Goal: Task Accomplishment & Management: Manage account settings

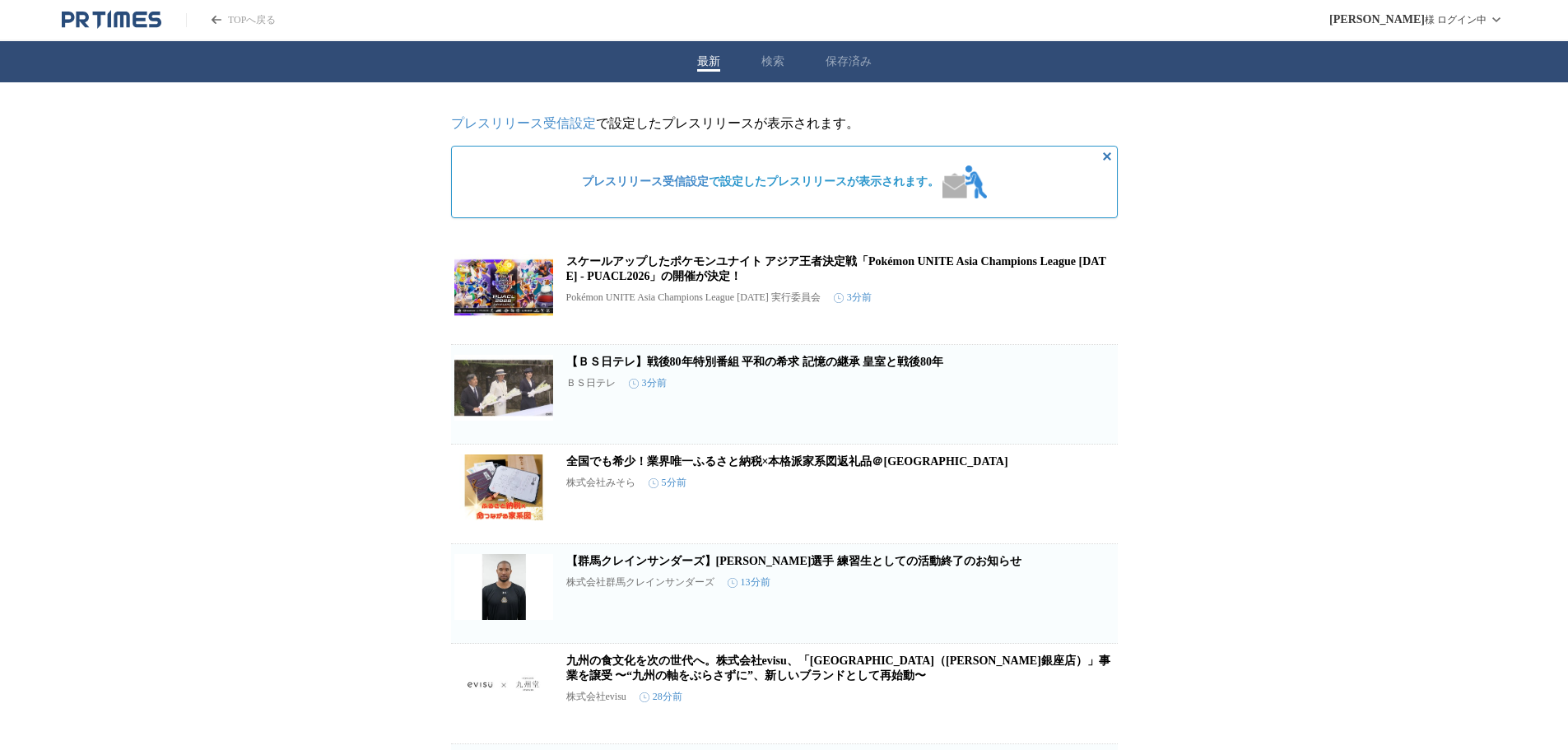
click at [1098, 322] on span "この企業を受け取らない" at bounding box center [1091, 326] width 53 height 23
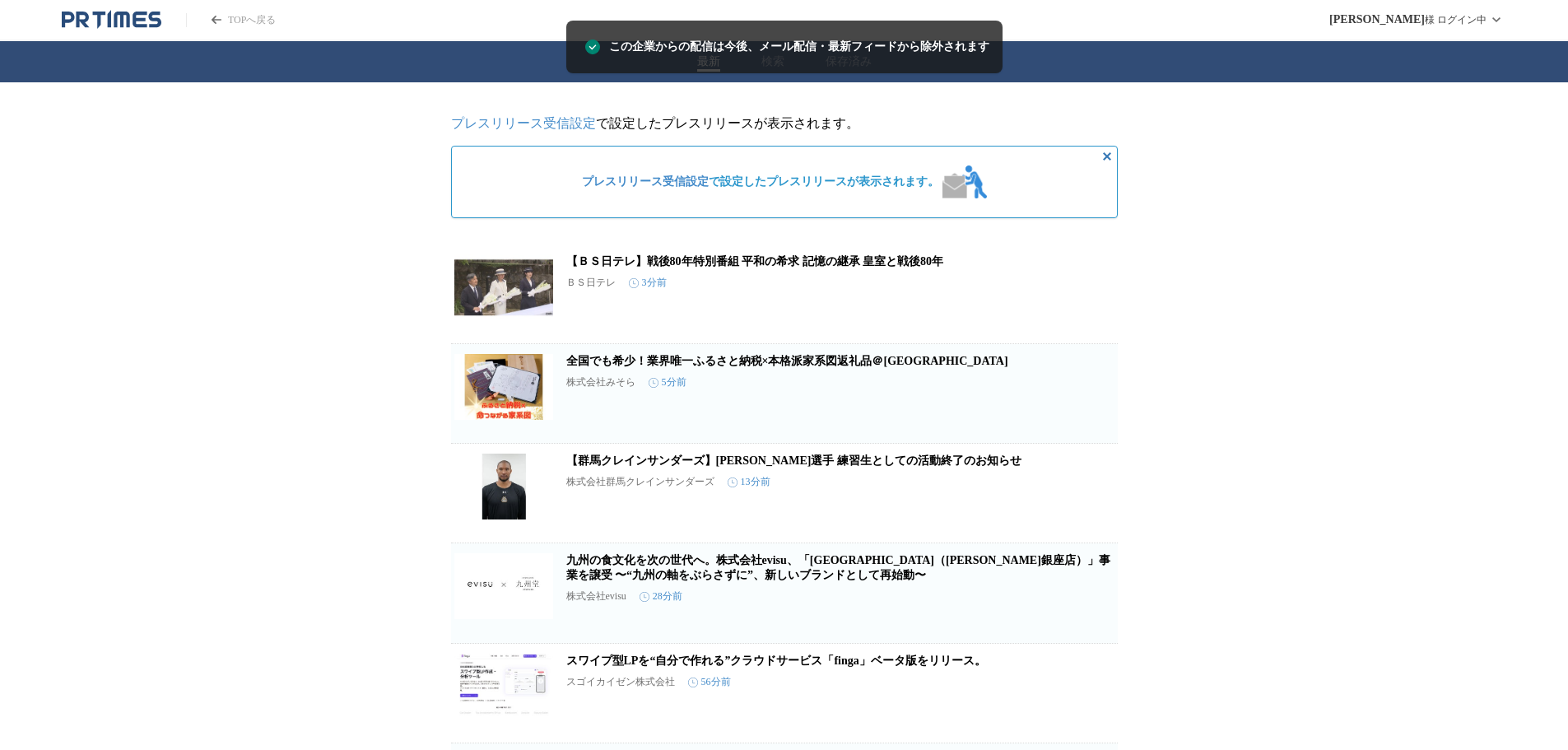
click at [1087, 408] on icon "button" at bounding box center [1091, 400] width 16 height 16
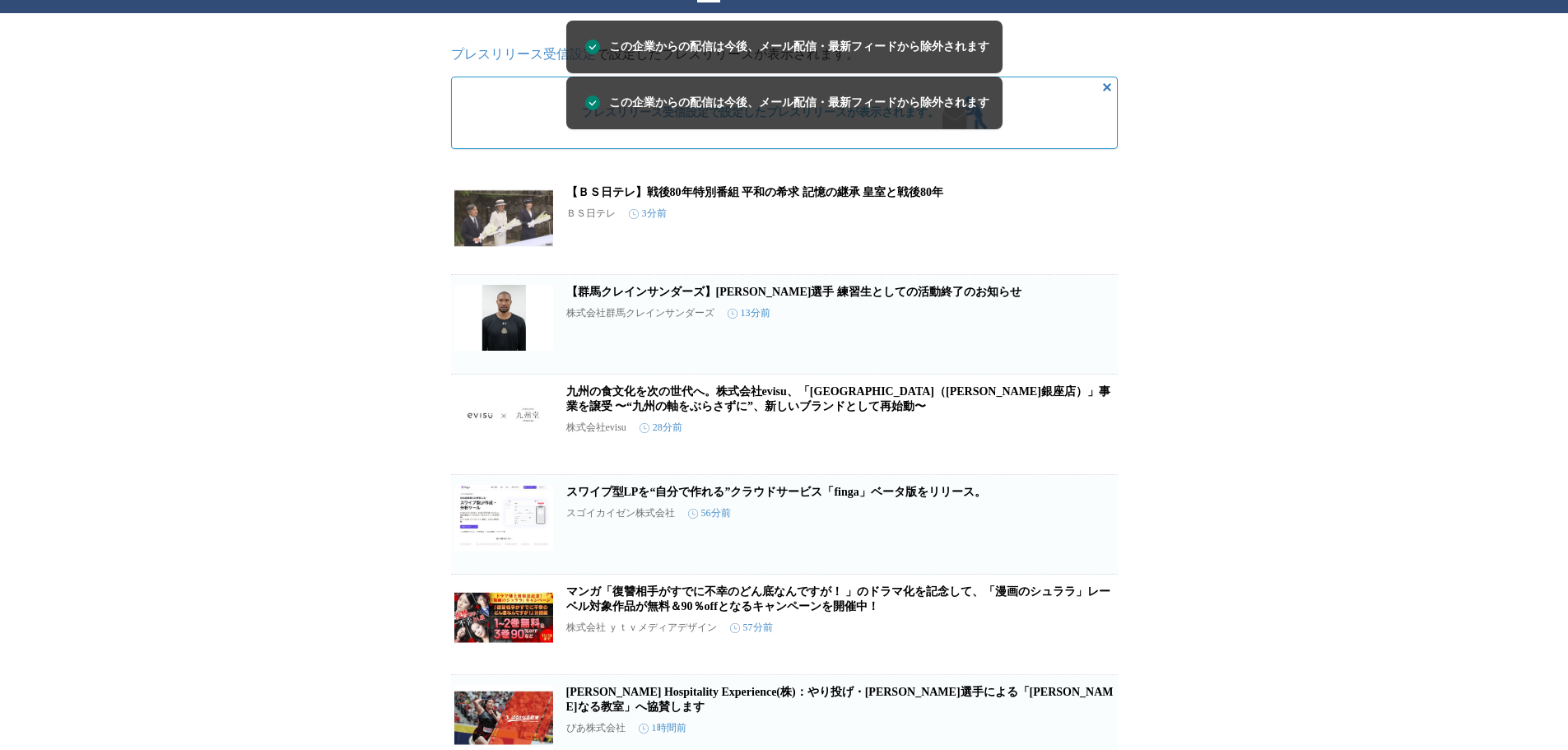
scroll to position [247, 0]
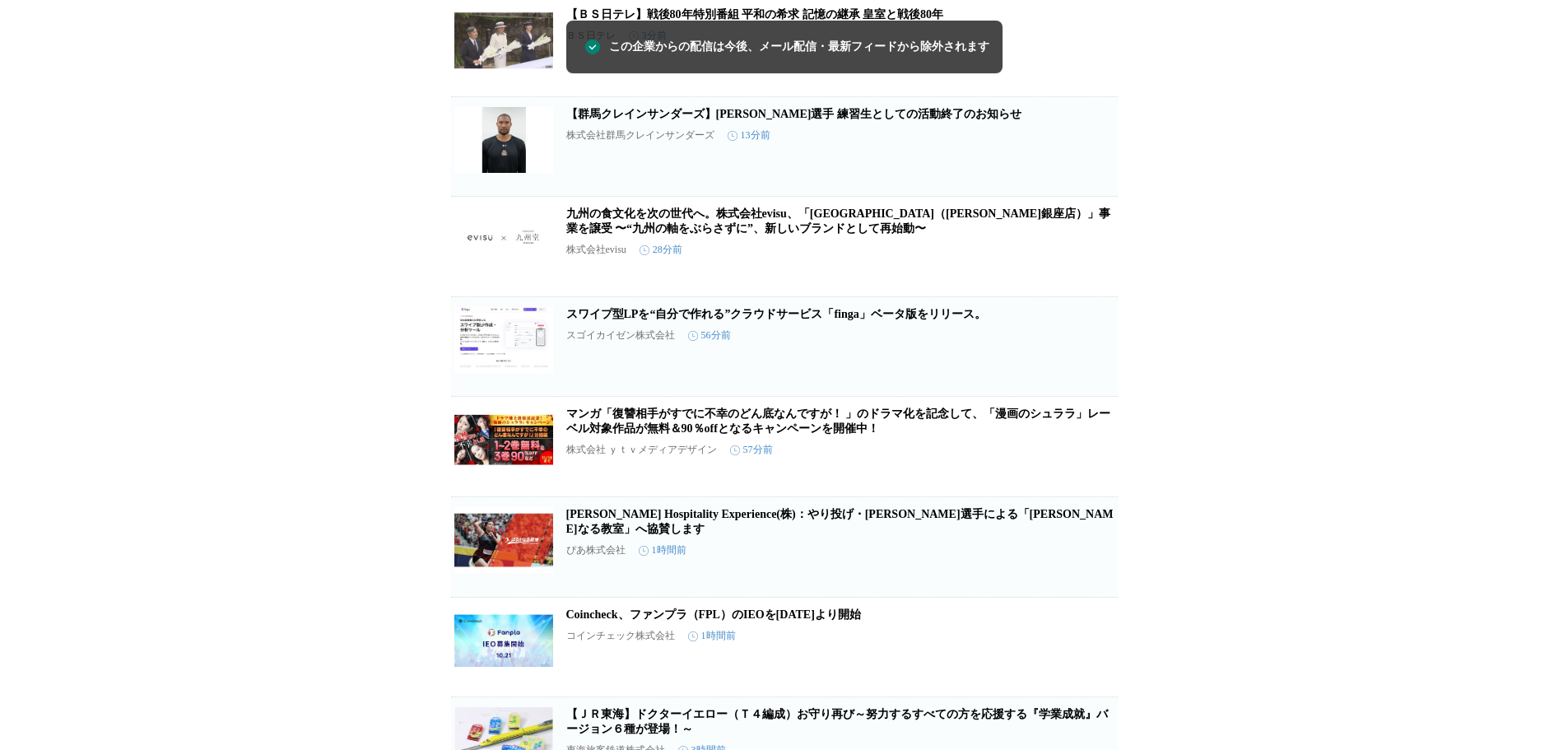
click at [1103, 276] on span "この企業を受け取らない" at bounding box center [1091, 278] width 53 height 23
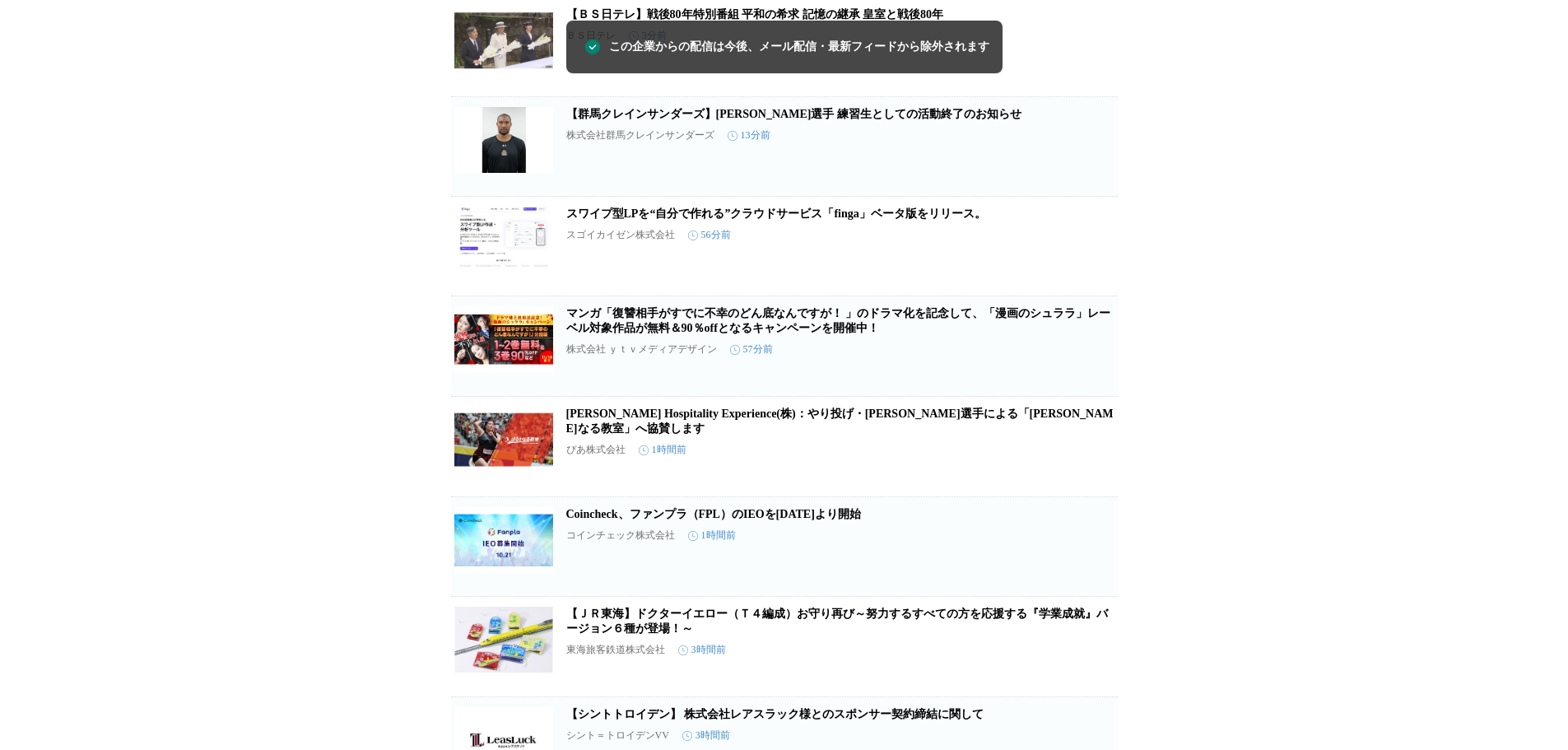
click at [1103, 276] on span "この企業を受け取らない" at bounding box center [1091, 277] width 53 height 23
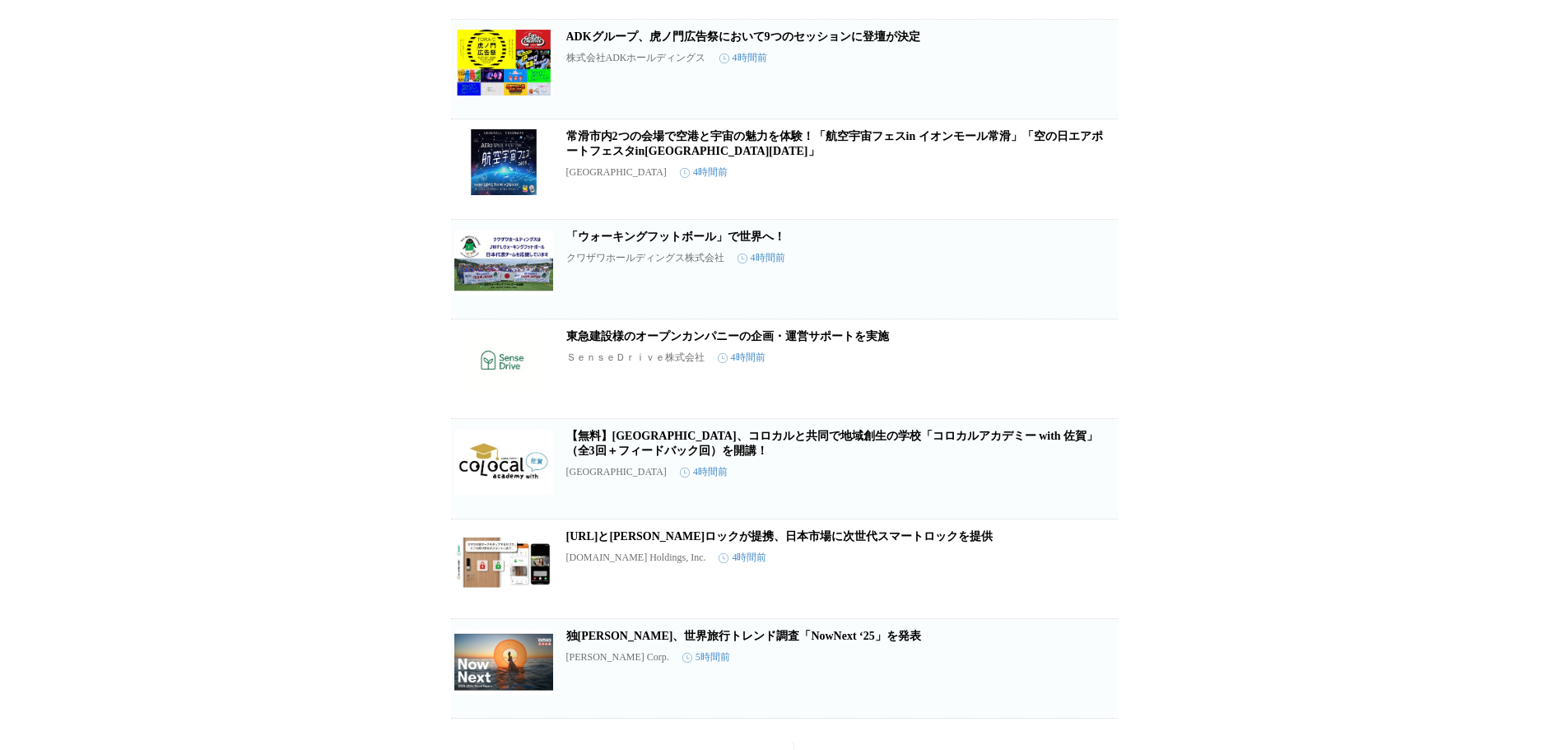
scroll to position [1196, 0]
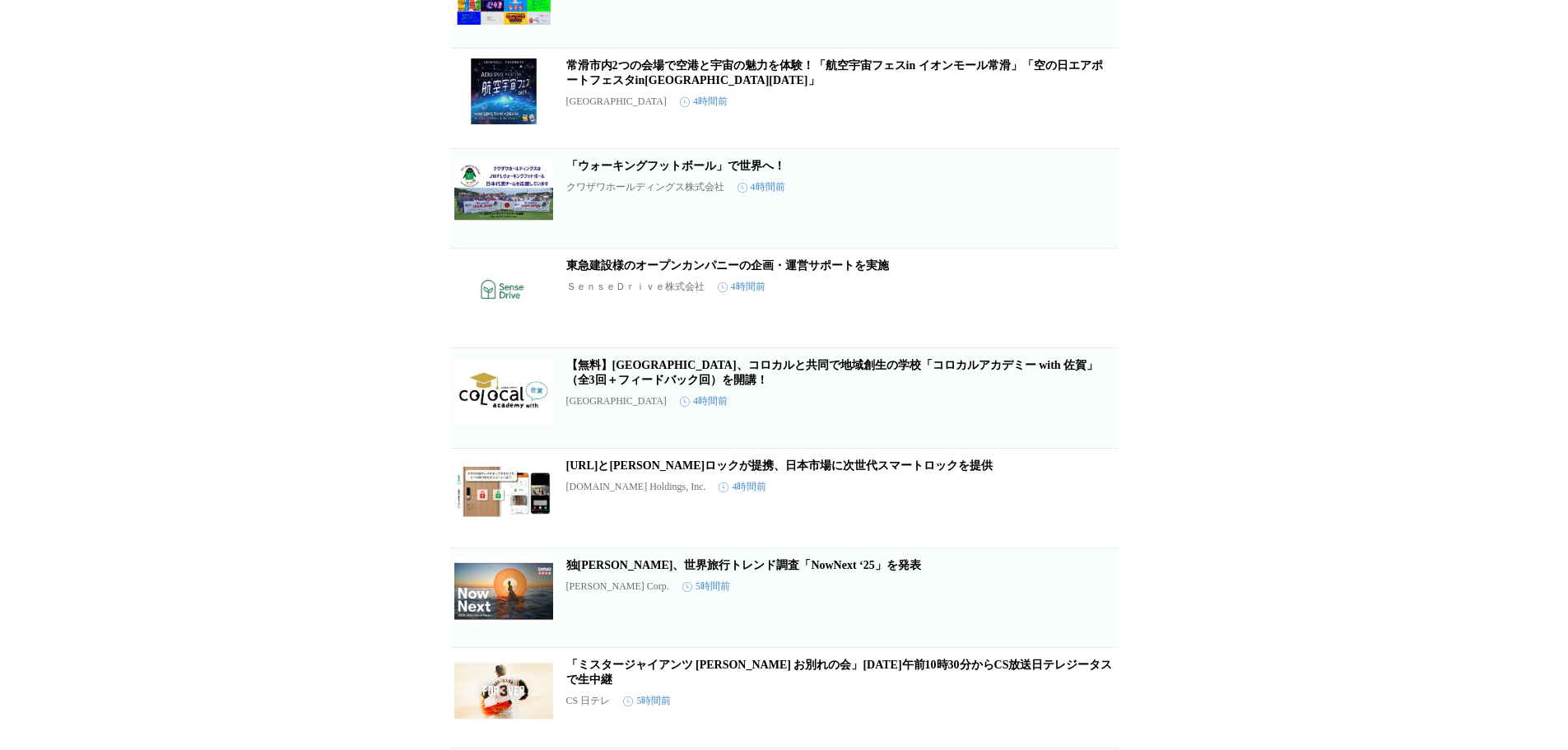
click at [1082, 341] on span "この企業を受け取らない" at bounding box center [1091, 329] width 53 height 23
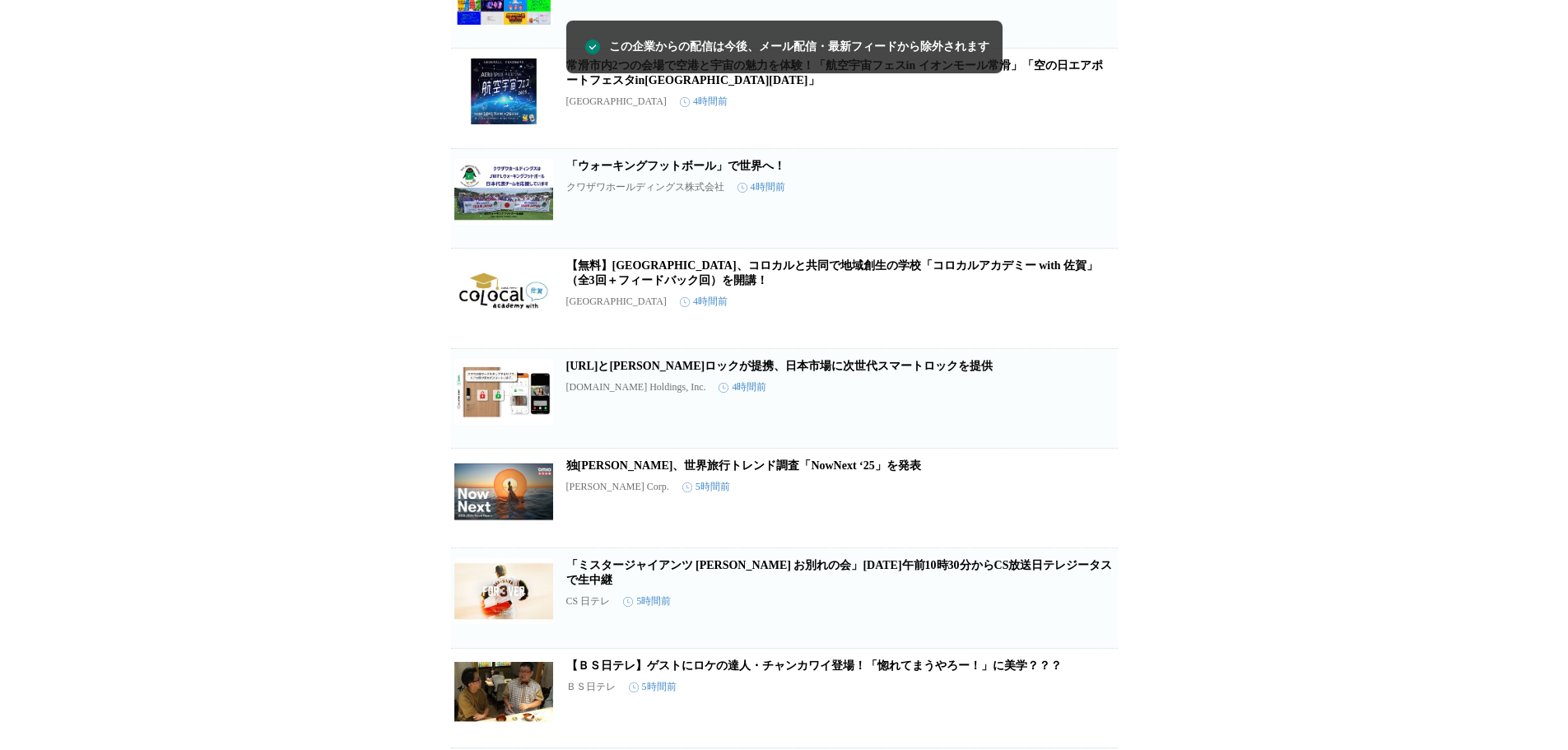
click at [1083, 241] on span "この企業を受け取らない" at bounding box center [1091, 230] width 53 height 23
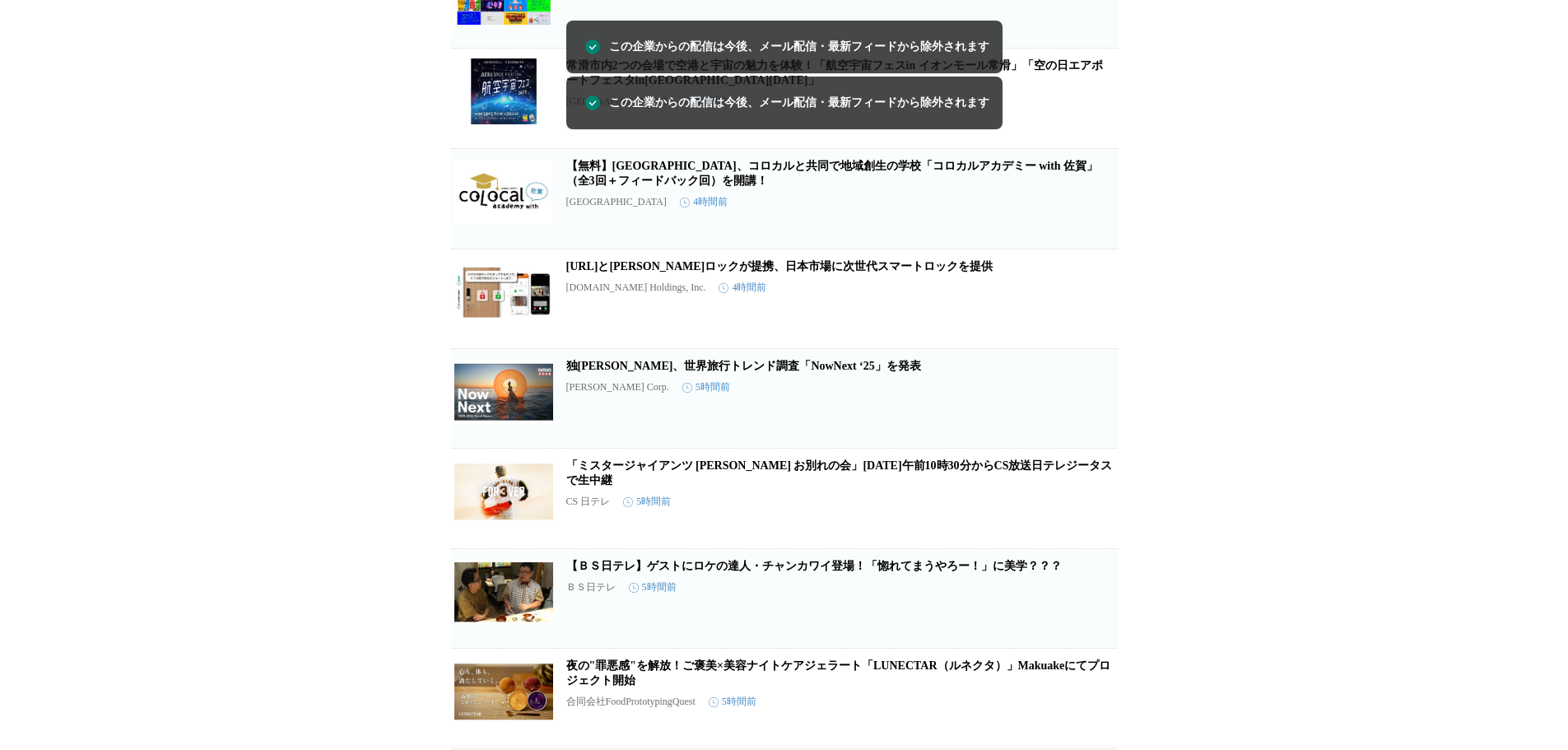
click at [1083, 242] on span "この企業を受け取らない" at bounding box center [1091, 231] width 53 height 23
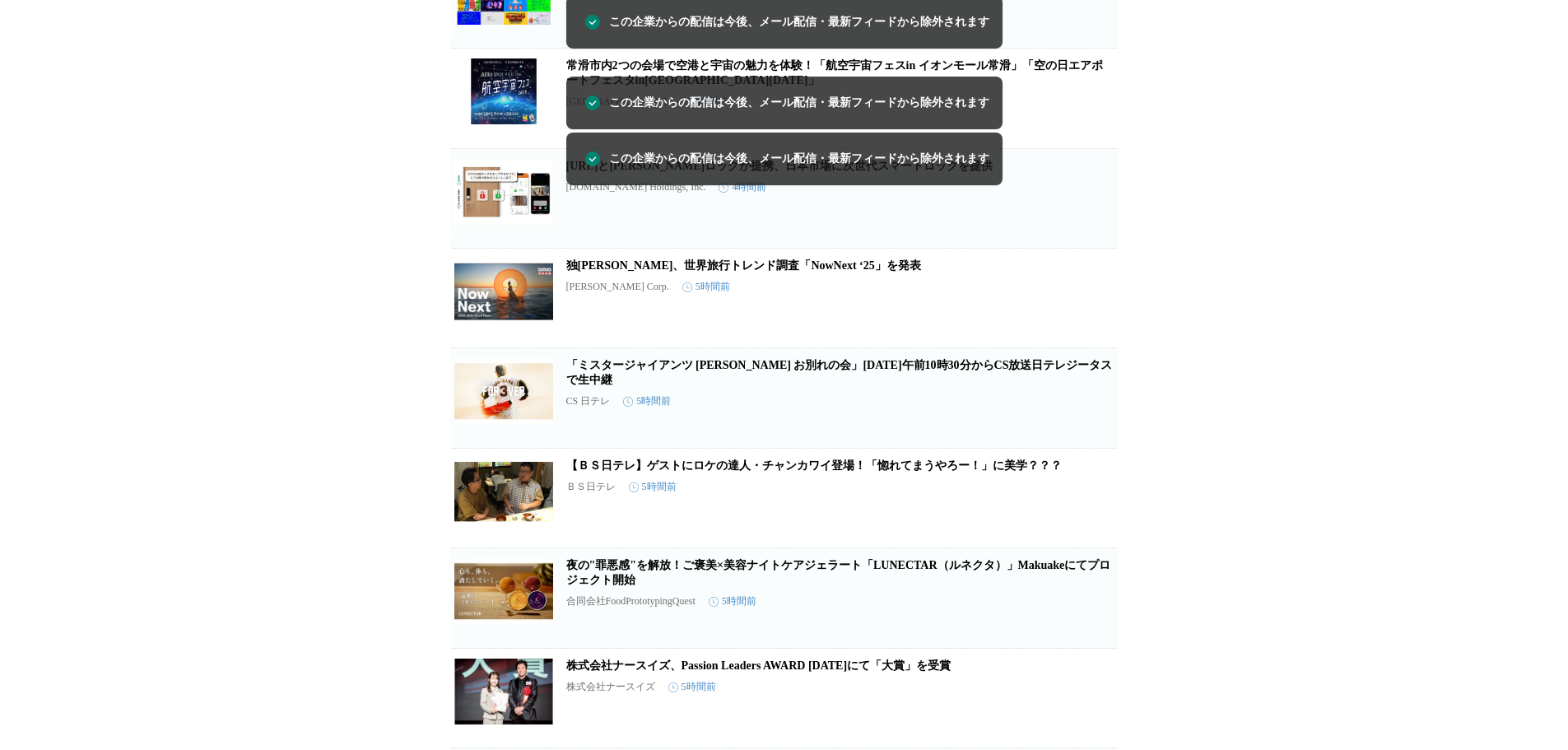
click at [1083, 241] on span "この企業を受け取らない" at bounding box center [1091, 230] width 53 height 23
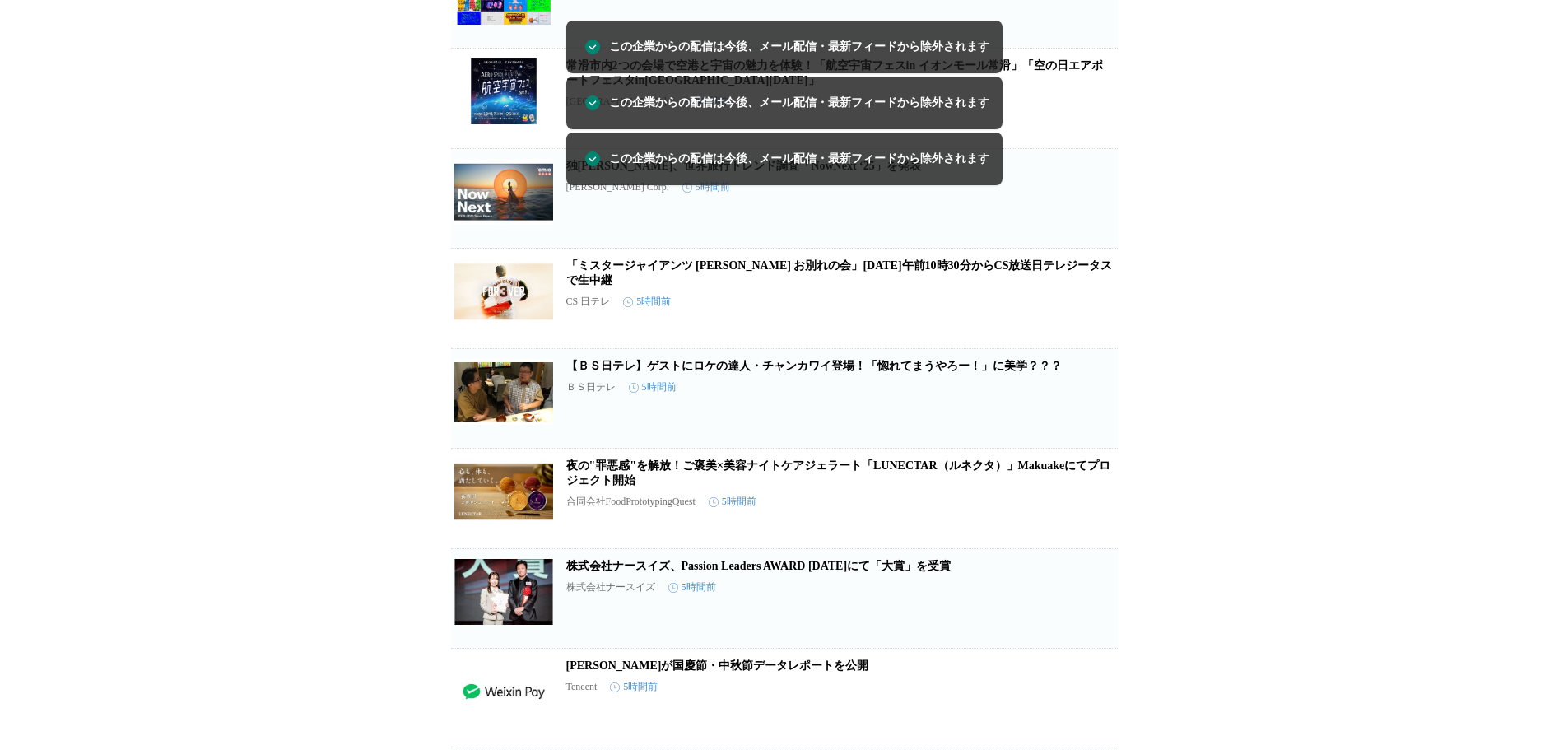
click at [1083, 241] on span "この企業を受け取らない" at bounding box center [1091, 230] width 53 height 23
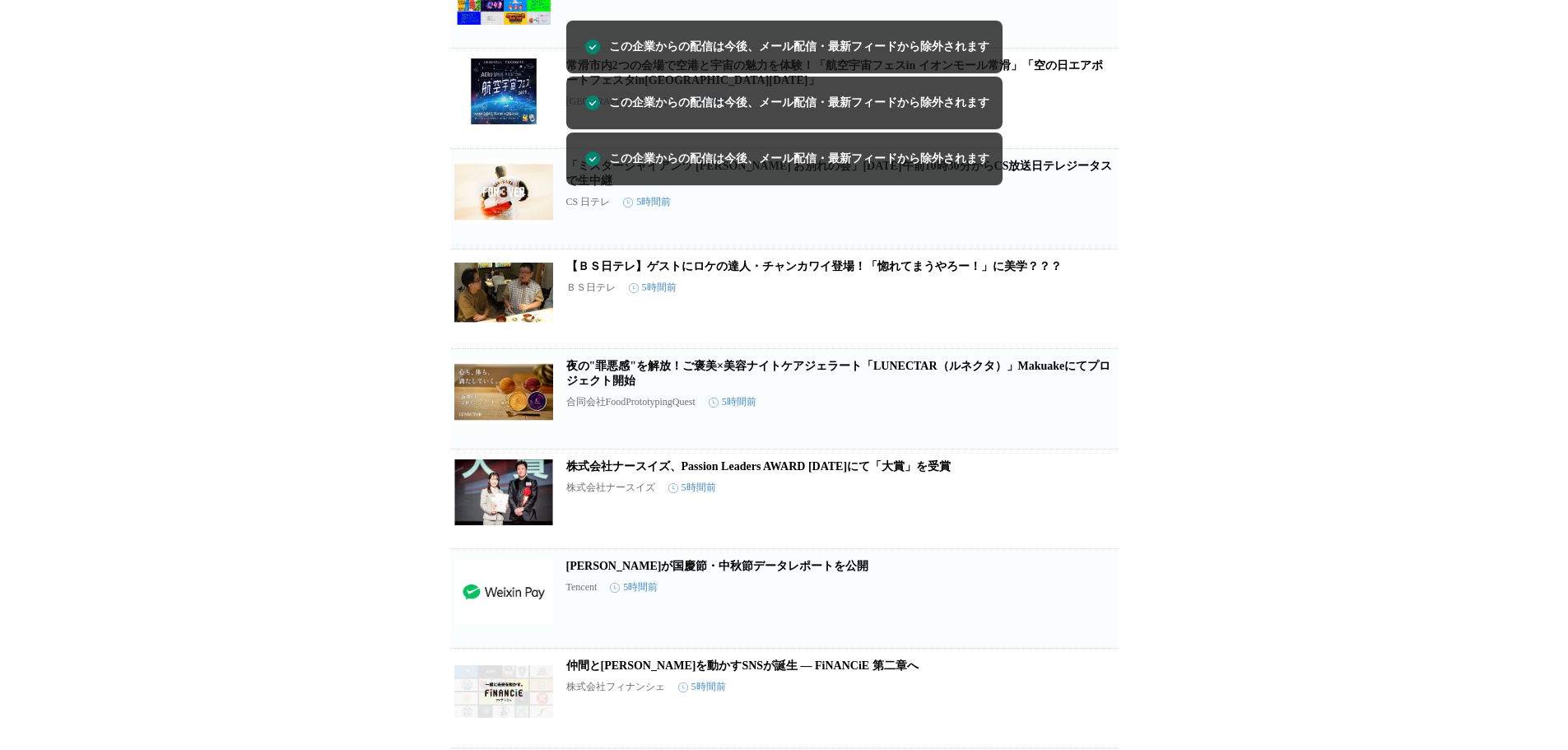
scroll to position [1278, 0]
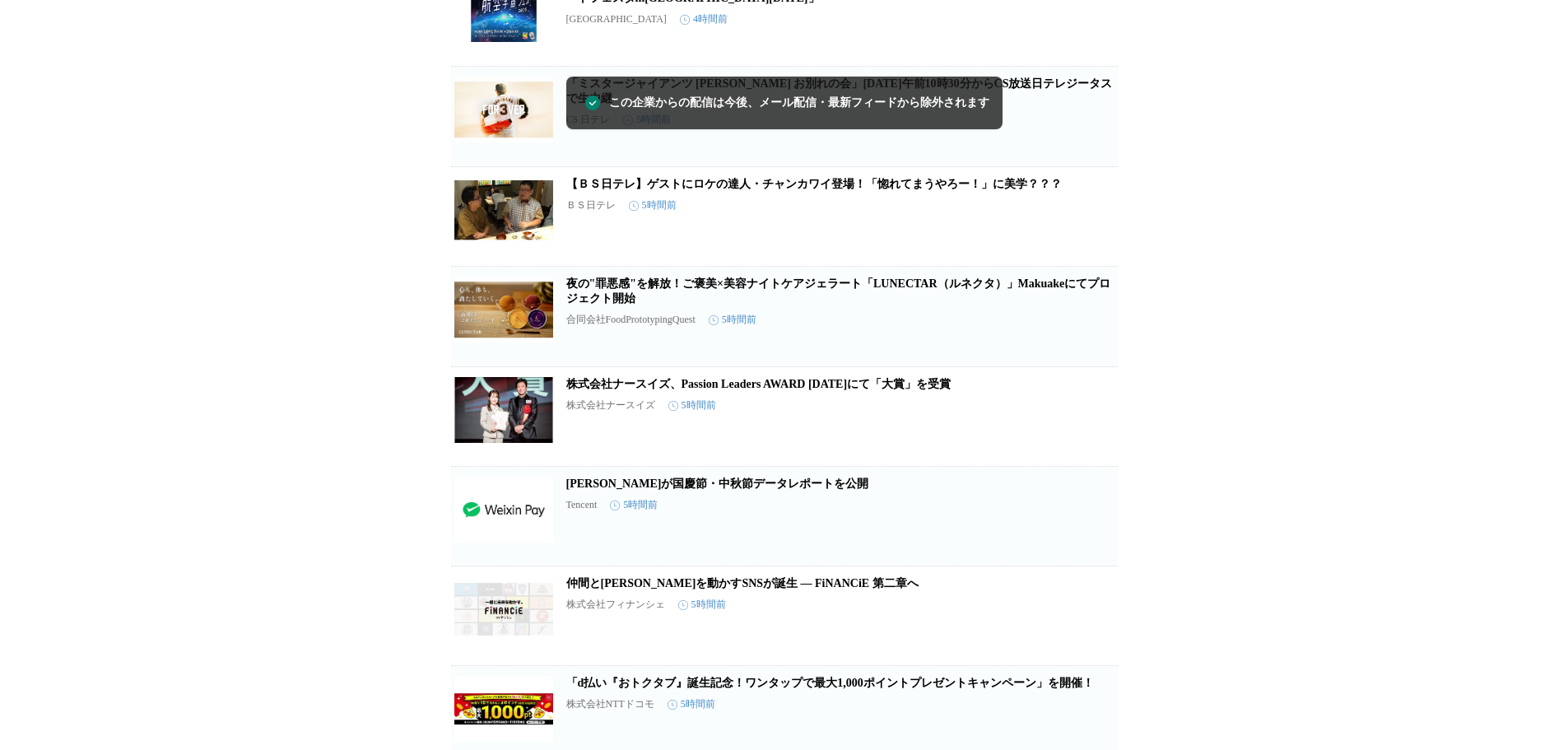
click at [1085, 332] on icon "button" at bounding box center [1091, 323] width 16 height 16
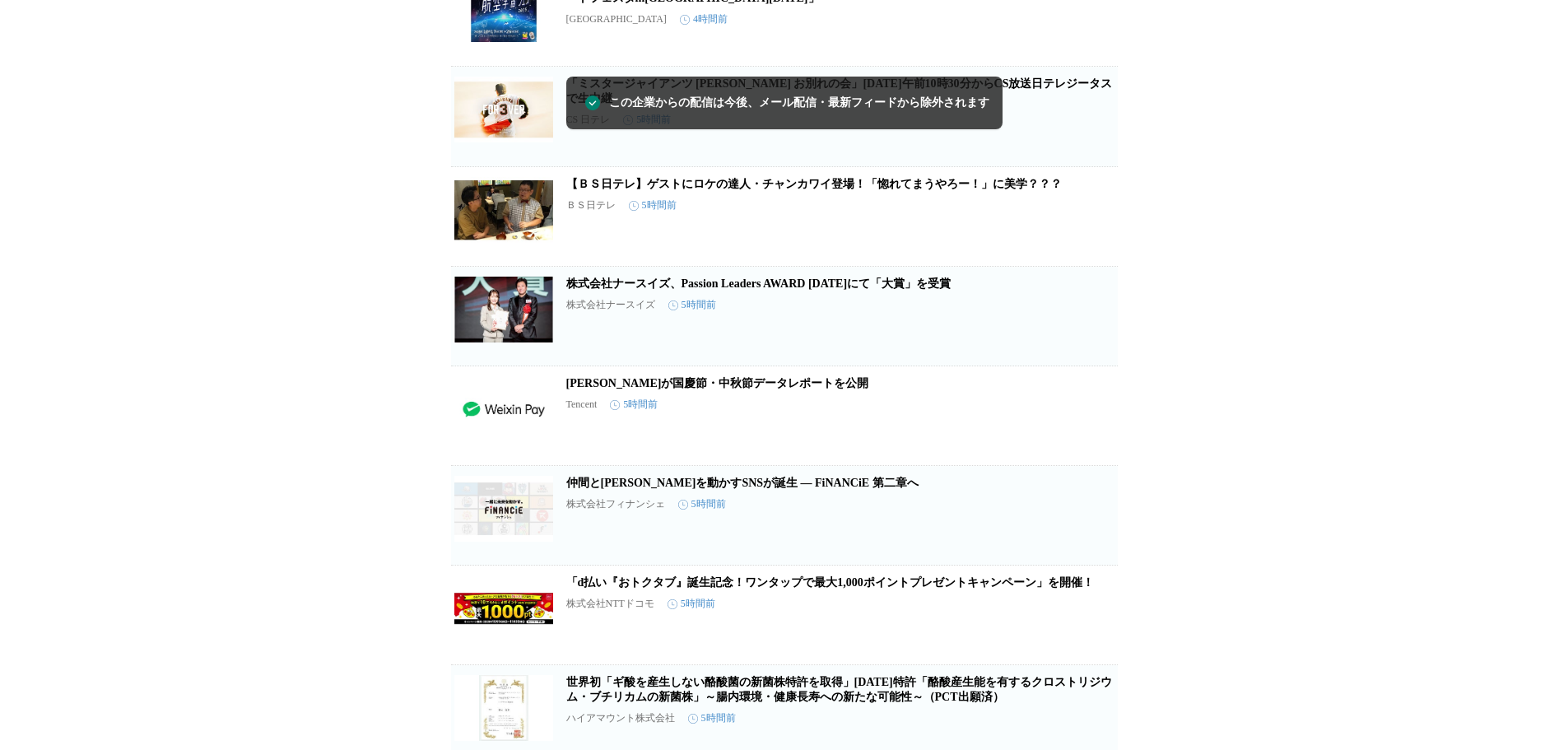
click at [1085, 331] on icon "button" at bounding box center [1091, 322] width 16 height 16
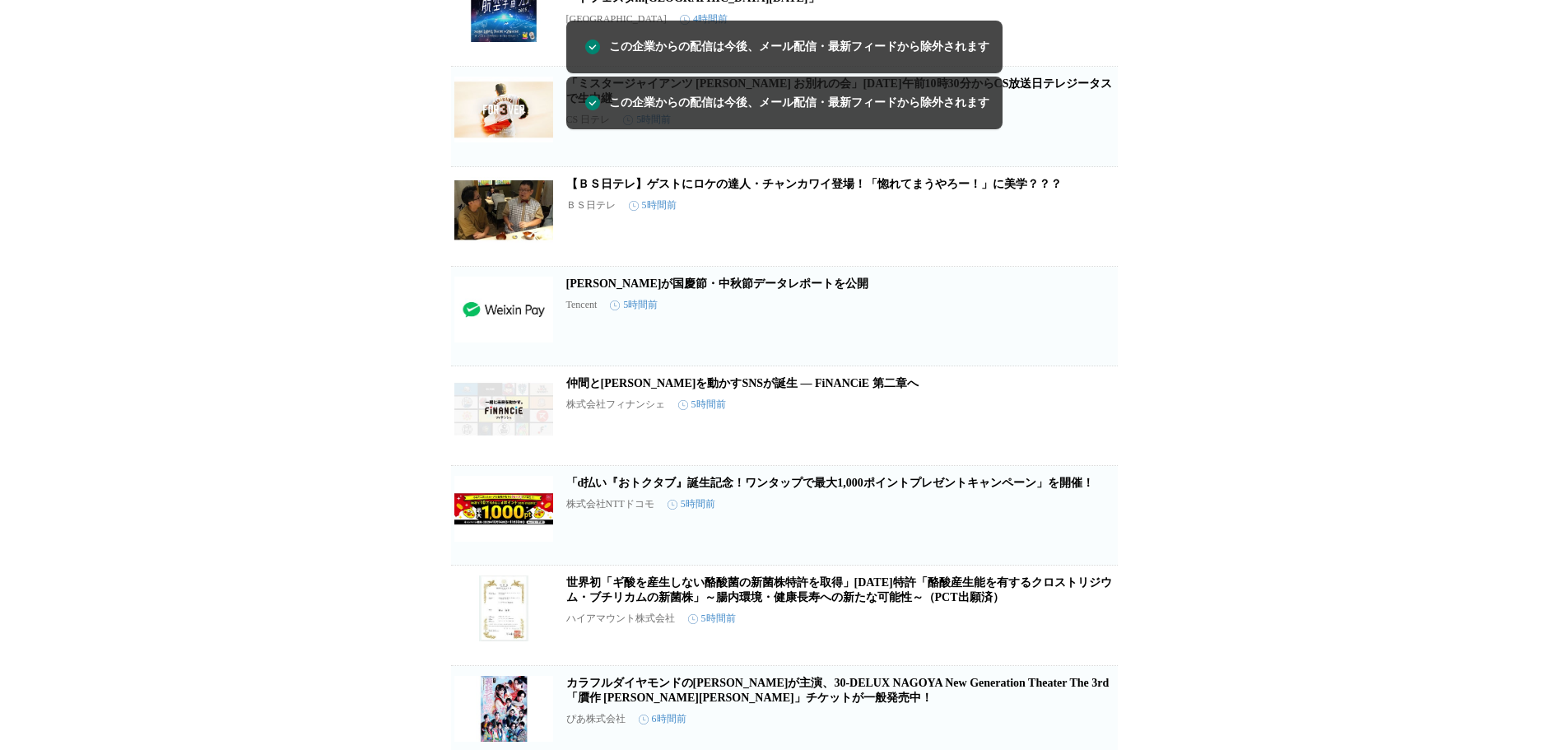
click at [1085, 331] on icon "button" at bounding box center [1091, 322] width 16 height 16
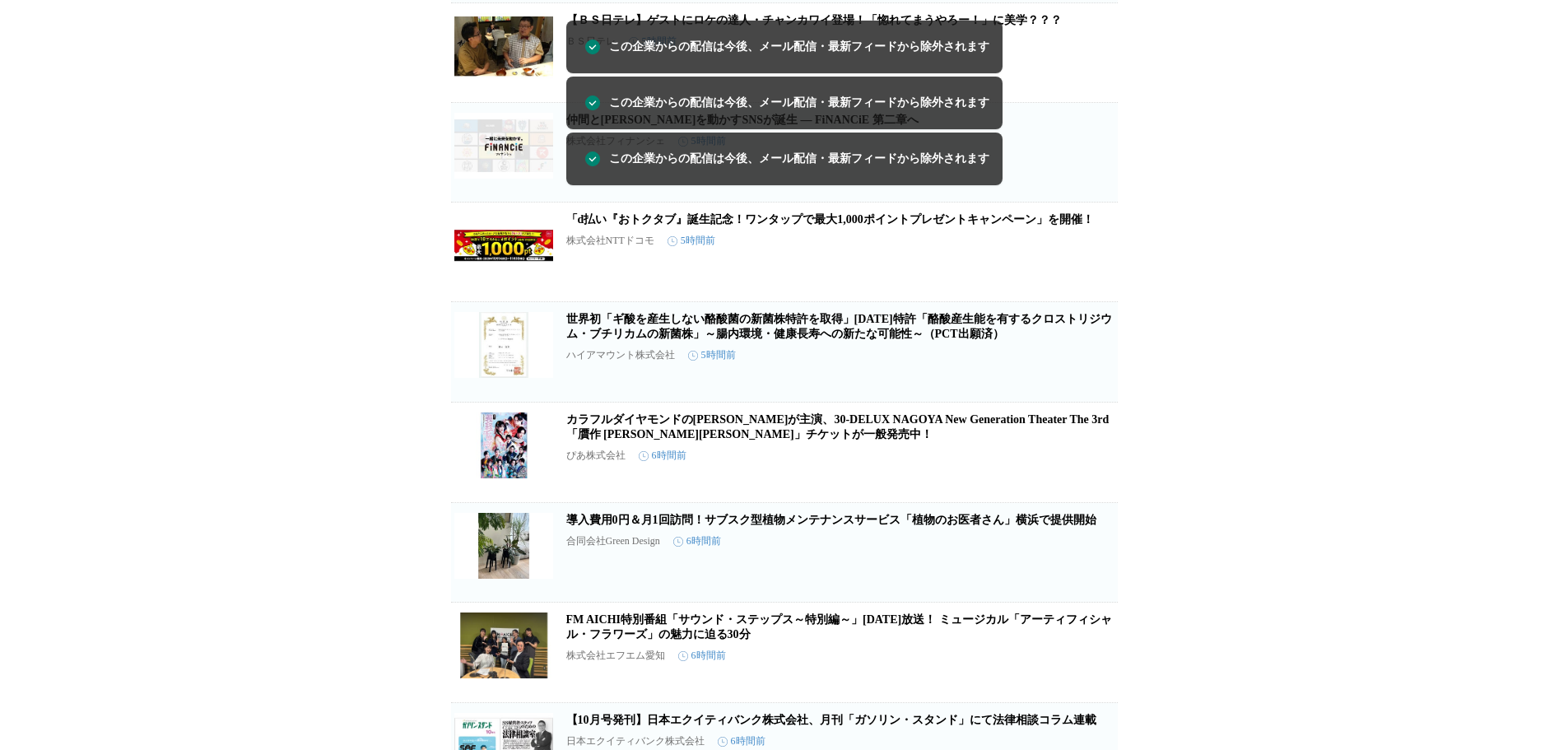
scroll to position [1443, 0]
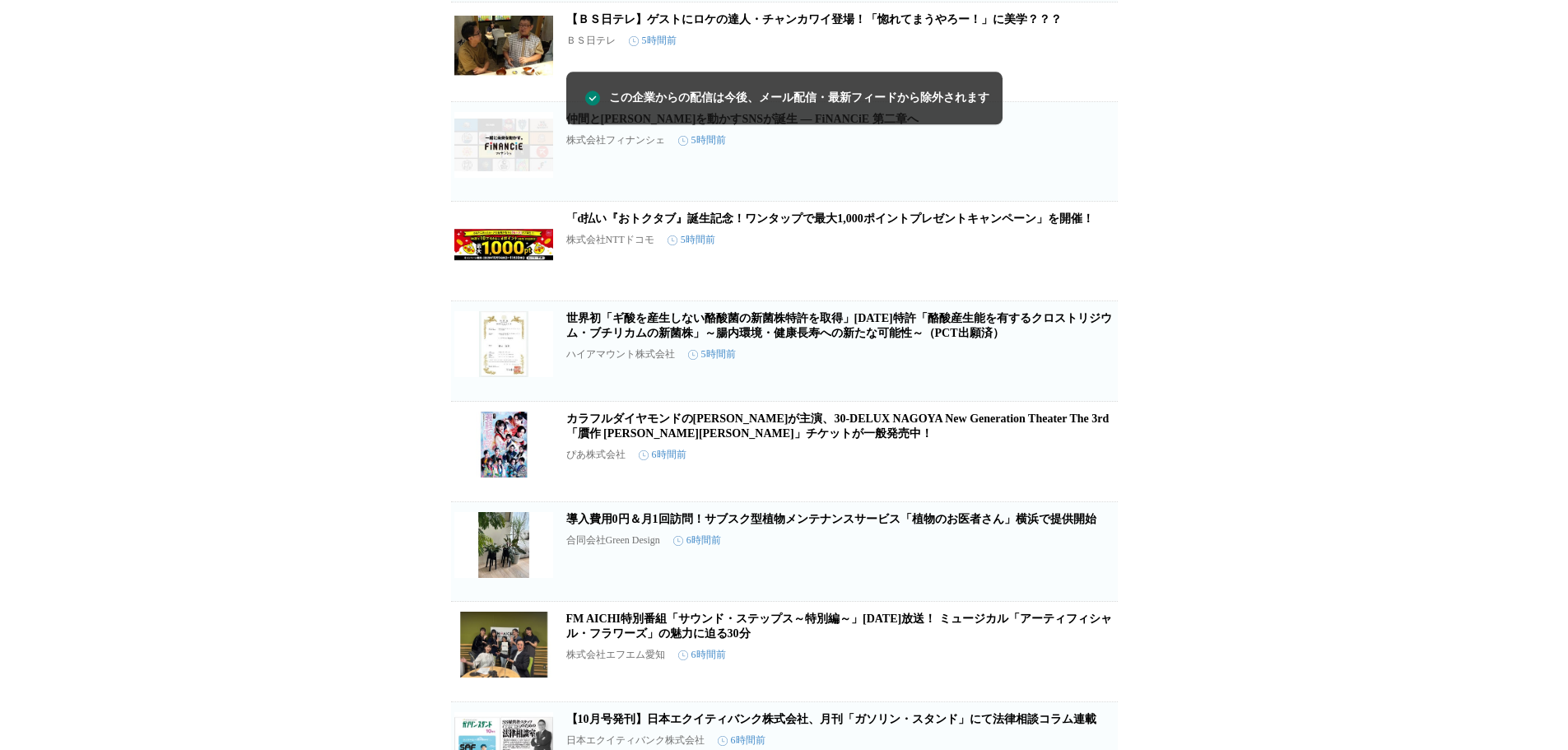
click at [1091, 366] on icon "button" at bounding box center [1091, 358] width 16 height 16
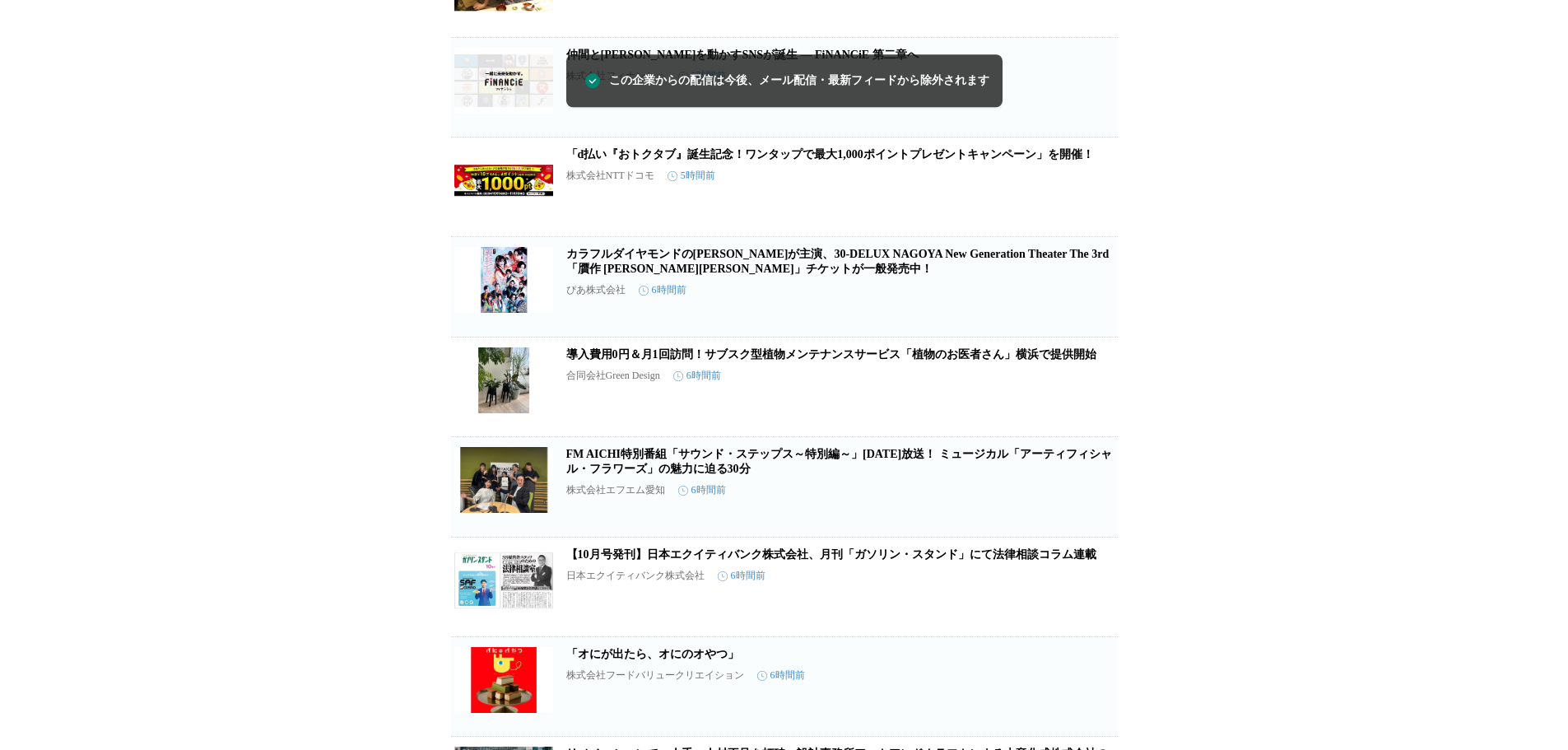
scroll to position [1607, 0]
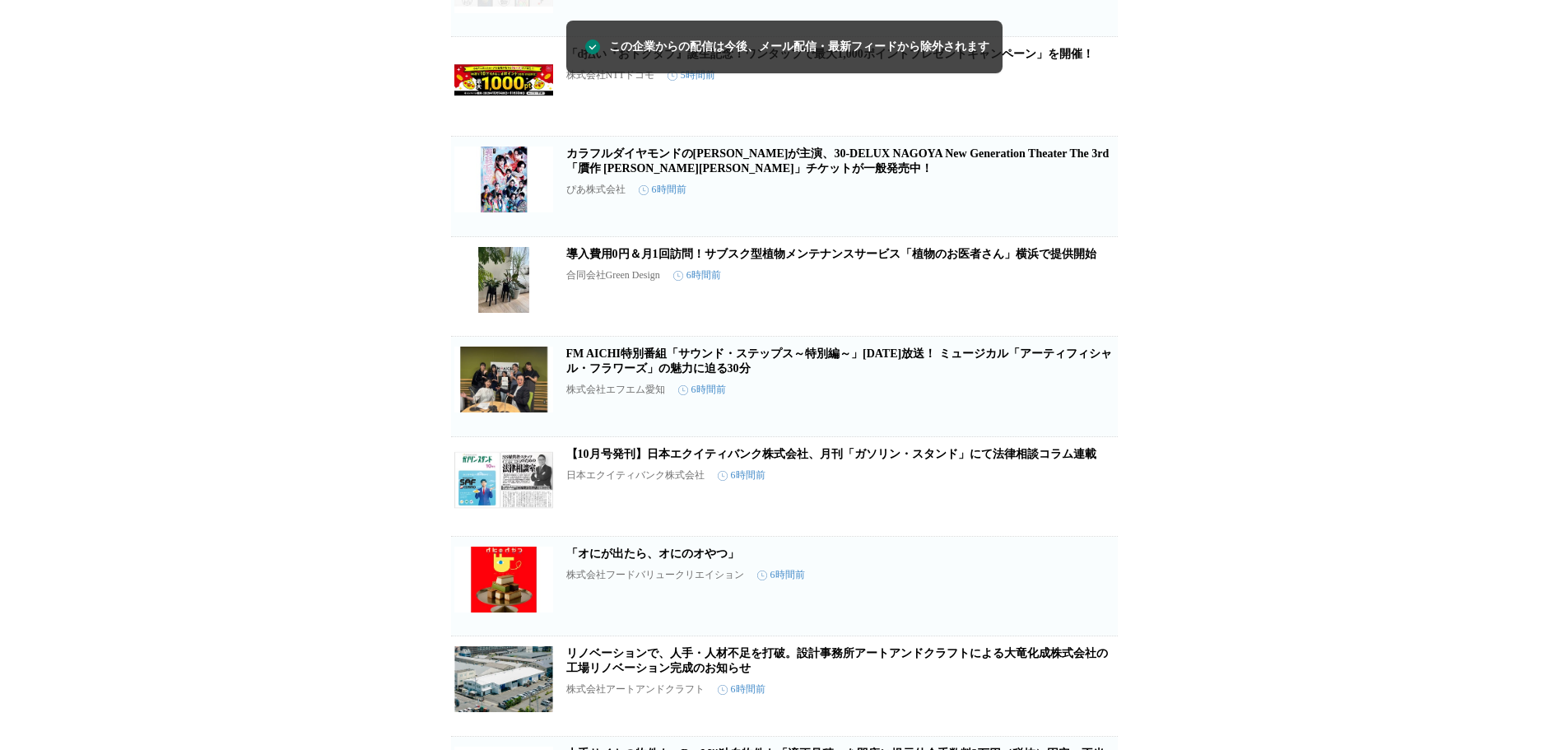
click at [1085, 329] on span "この企業を受け取らない" at bounding box center [1091, 318] width 53 height 23
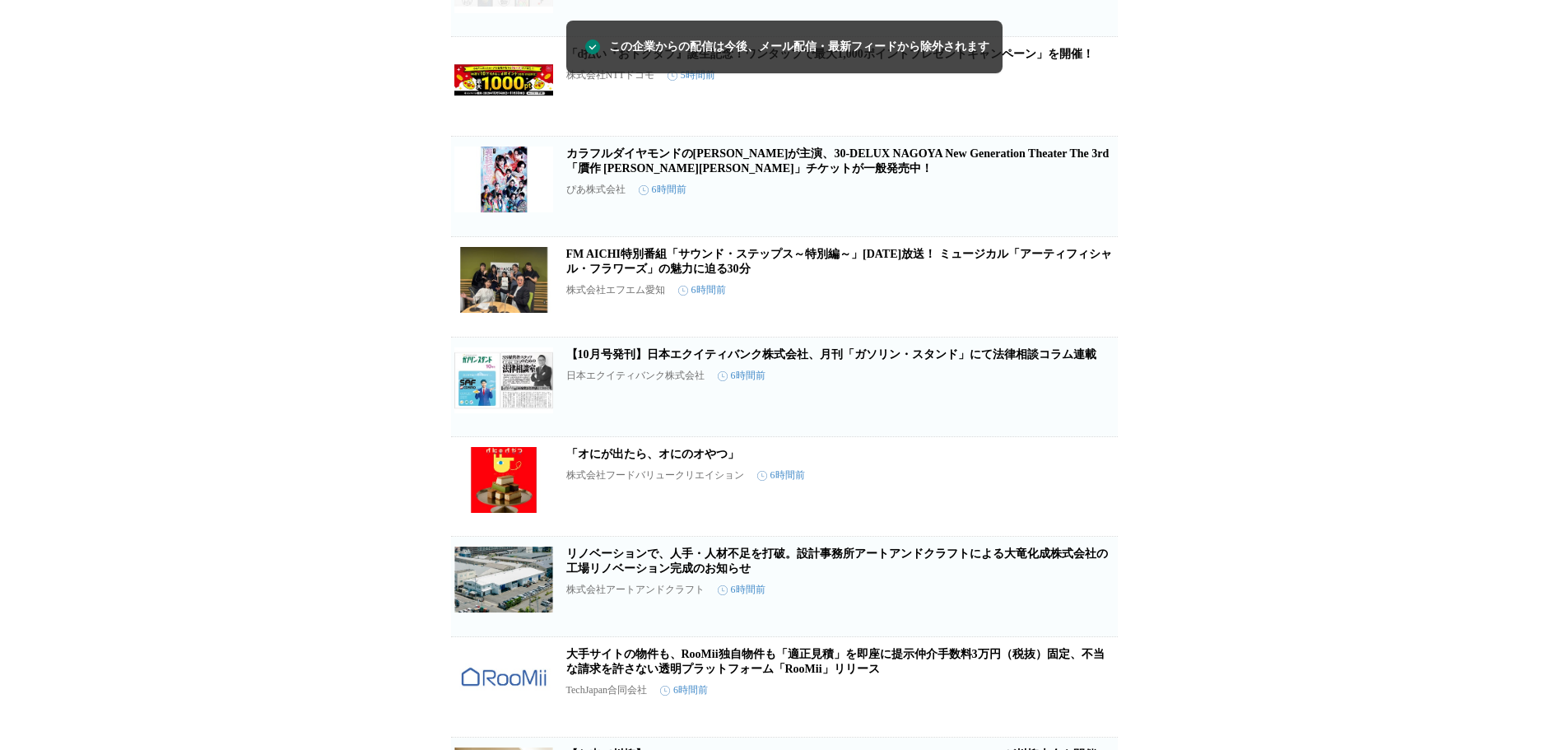
click at [1090, 383] on div "日本エクイティバンク株式会社 6時間前" at bounding box center [840, 376] width 548 height 14
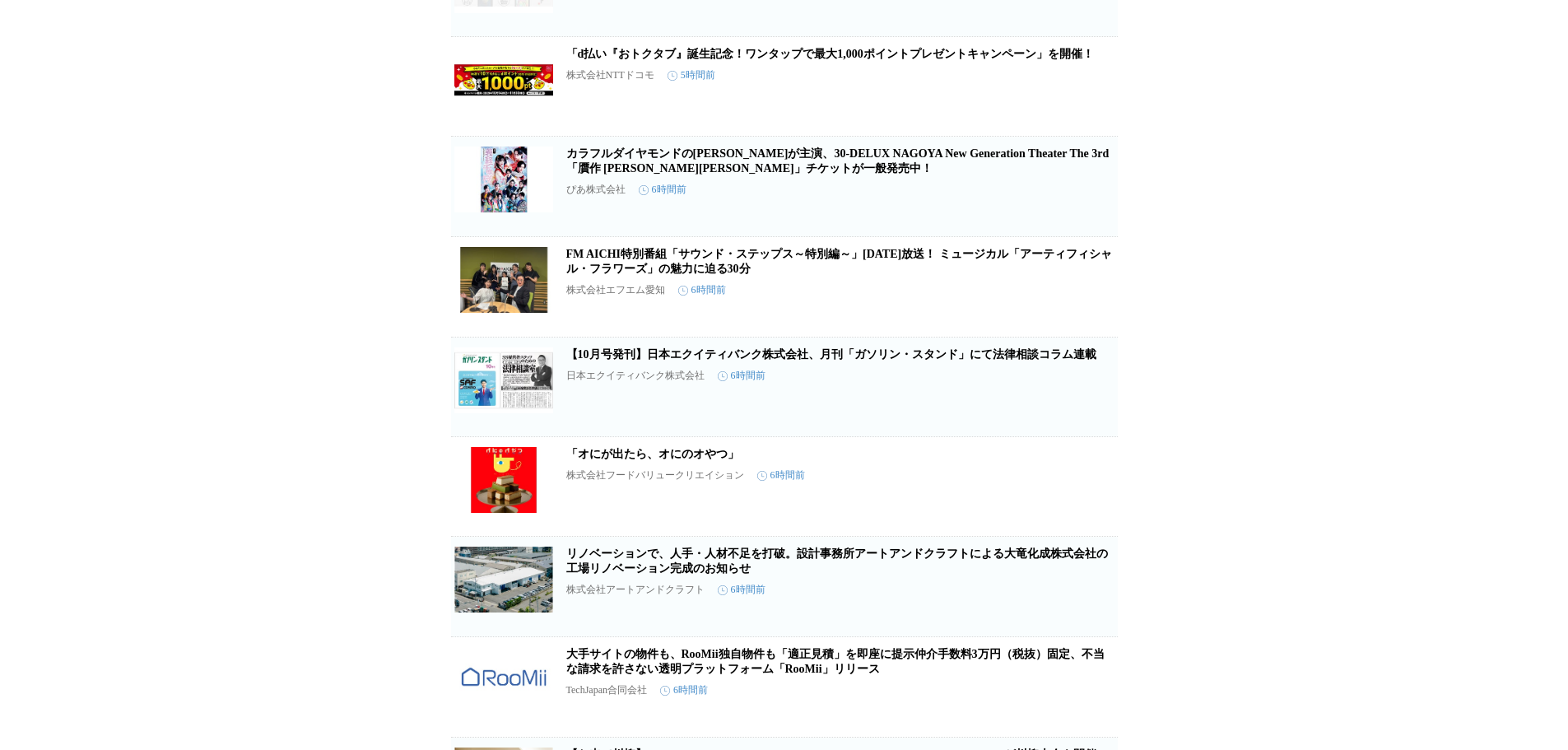
click at [1090, 404] on icon "button" at bounding box center [1091, 393] width 20 height 20
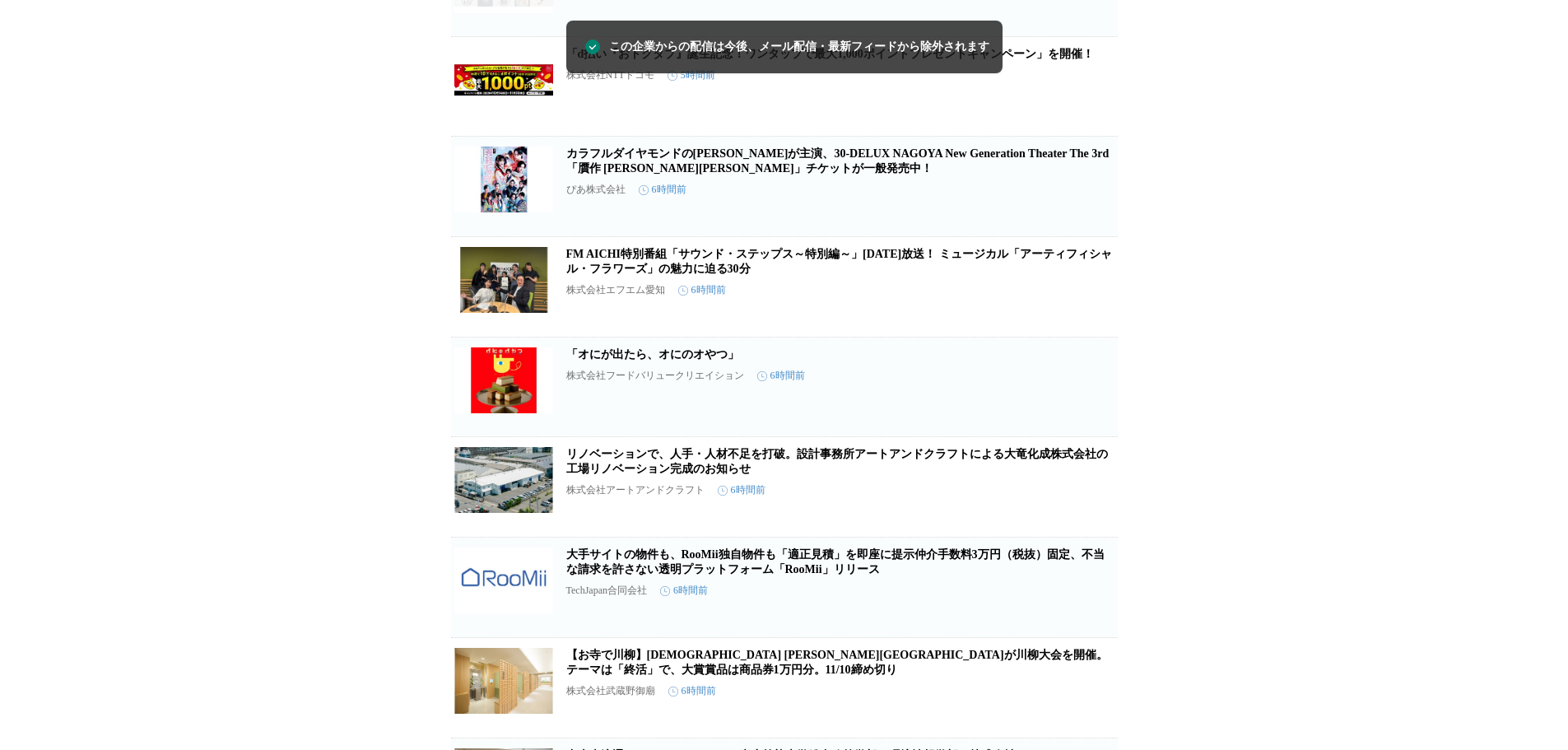
click at [1090, 404] on icon "button" at bounding box center [1091, 393] width 20 height 20
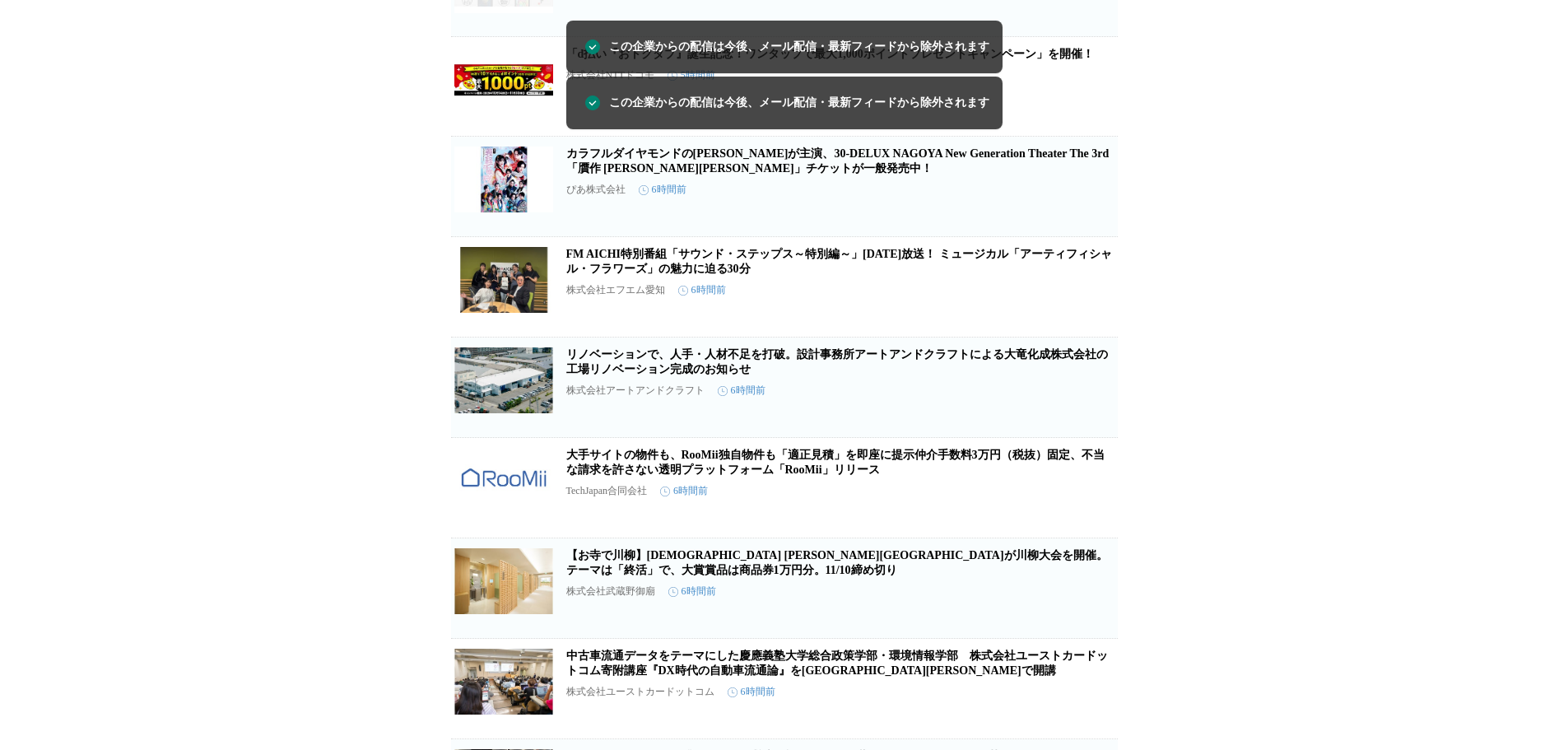
click at [1090, 404] on icon "button" at bounding box center [1091, 394] width 20 height 20
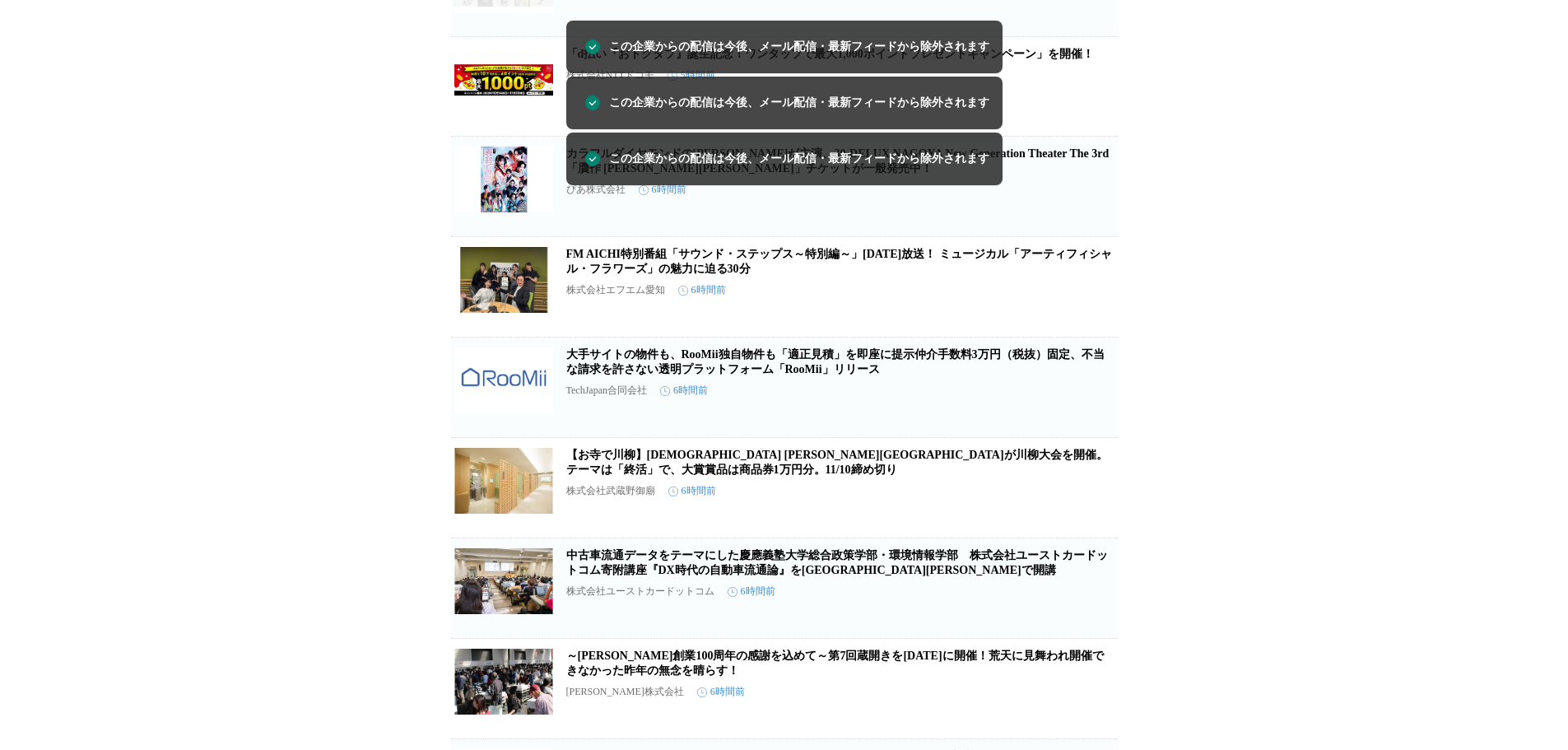
click at [1090, 404] on icon "button" at bounding box center [1091, 394] width 20 height 20
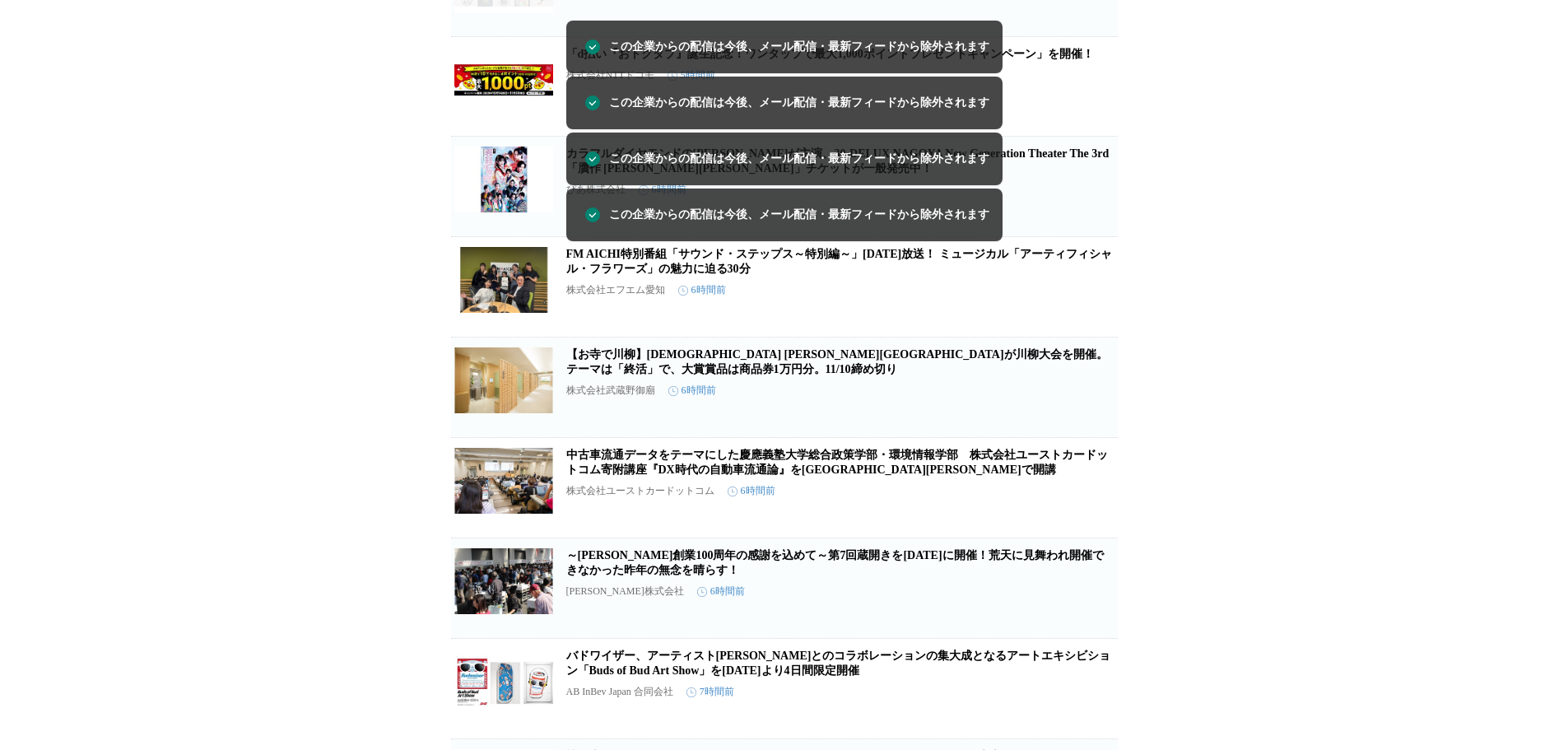
click at [1090, 404] on icon "button" at bounding box center [1091, 394] width 20 height 20
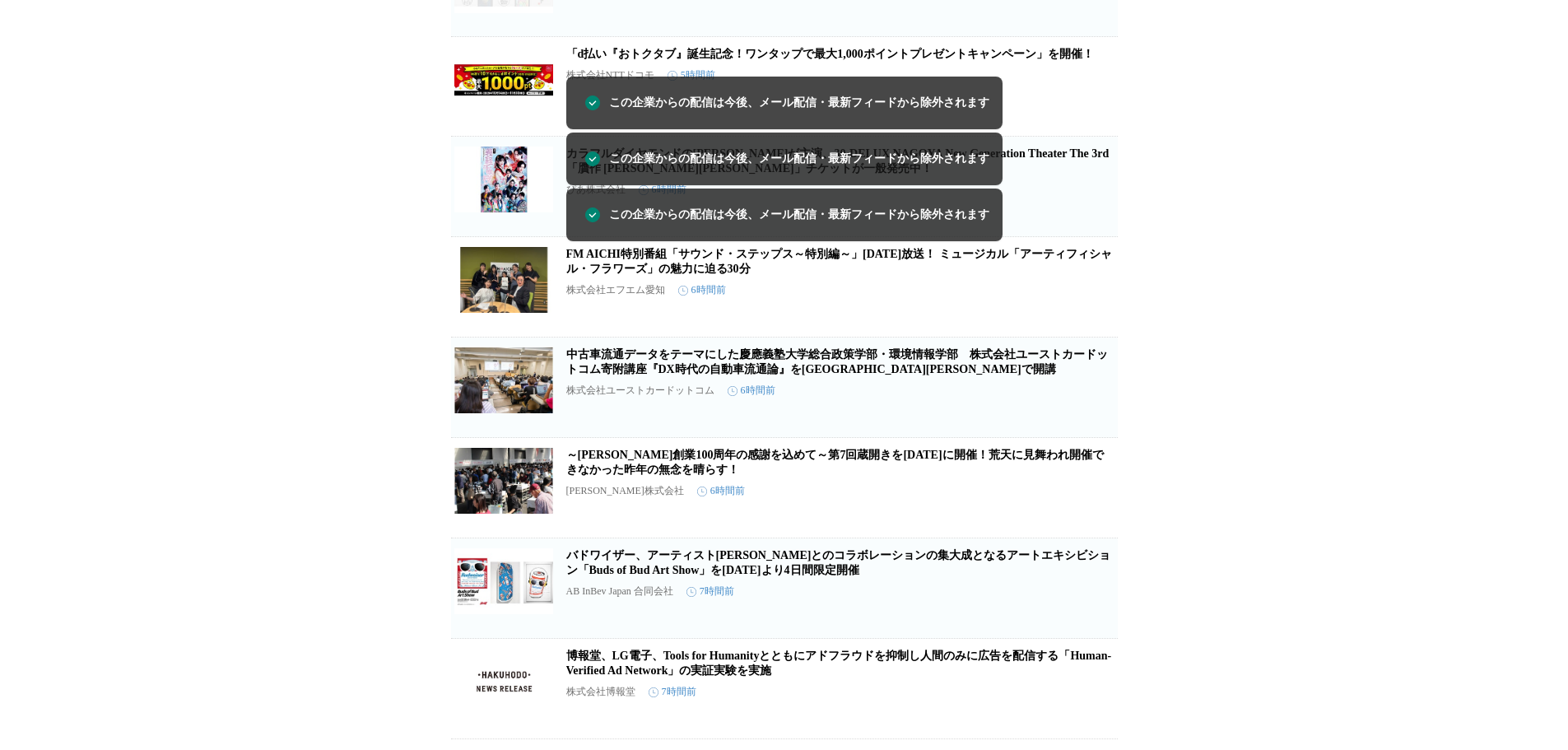
click at [1090, 404] on icon "button" at bounding box center [1091, 394] width 20 height 20
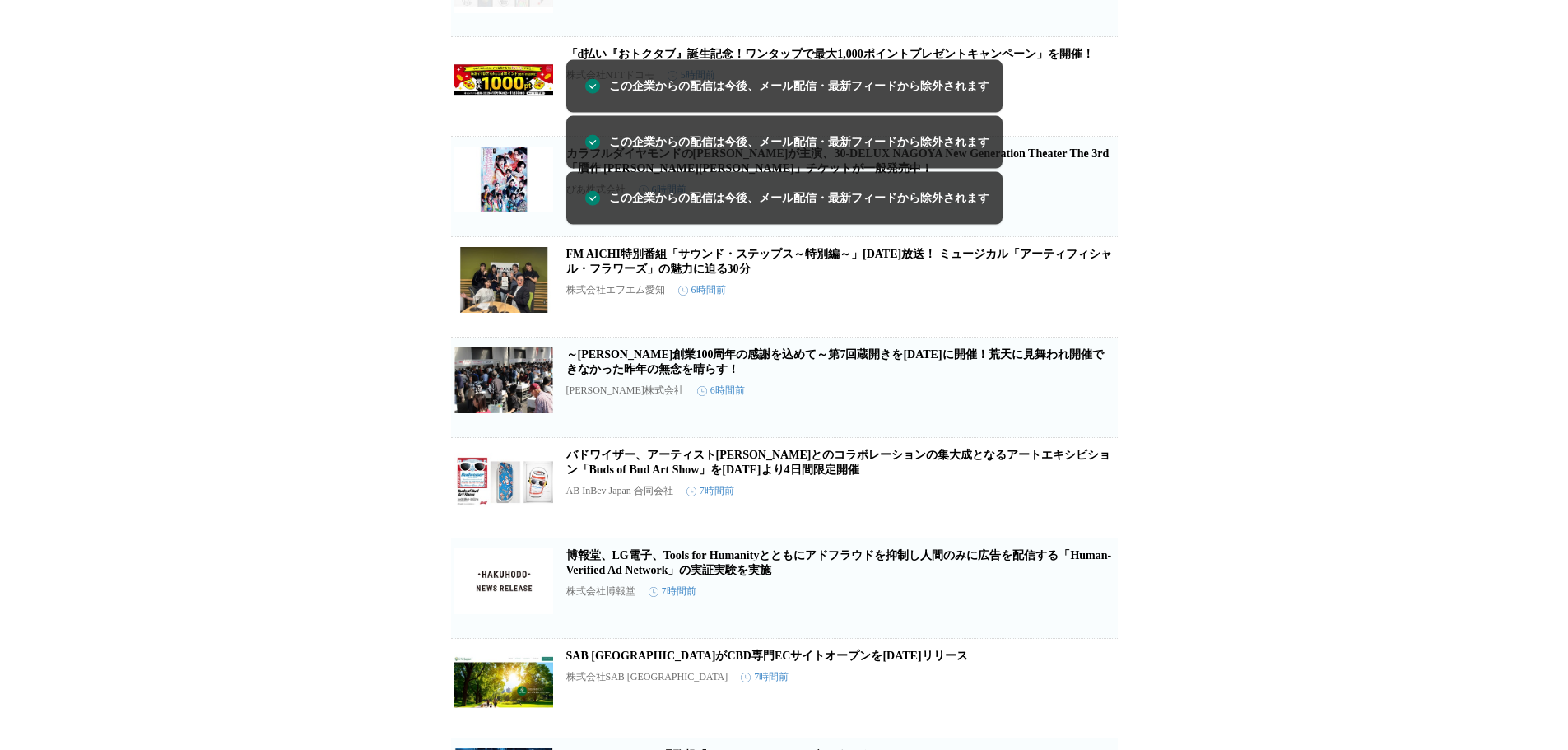
click at [1090, 404] on icon "button" at bounding box center [1091, 394] width 20 height 20
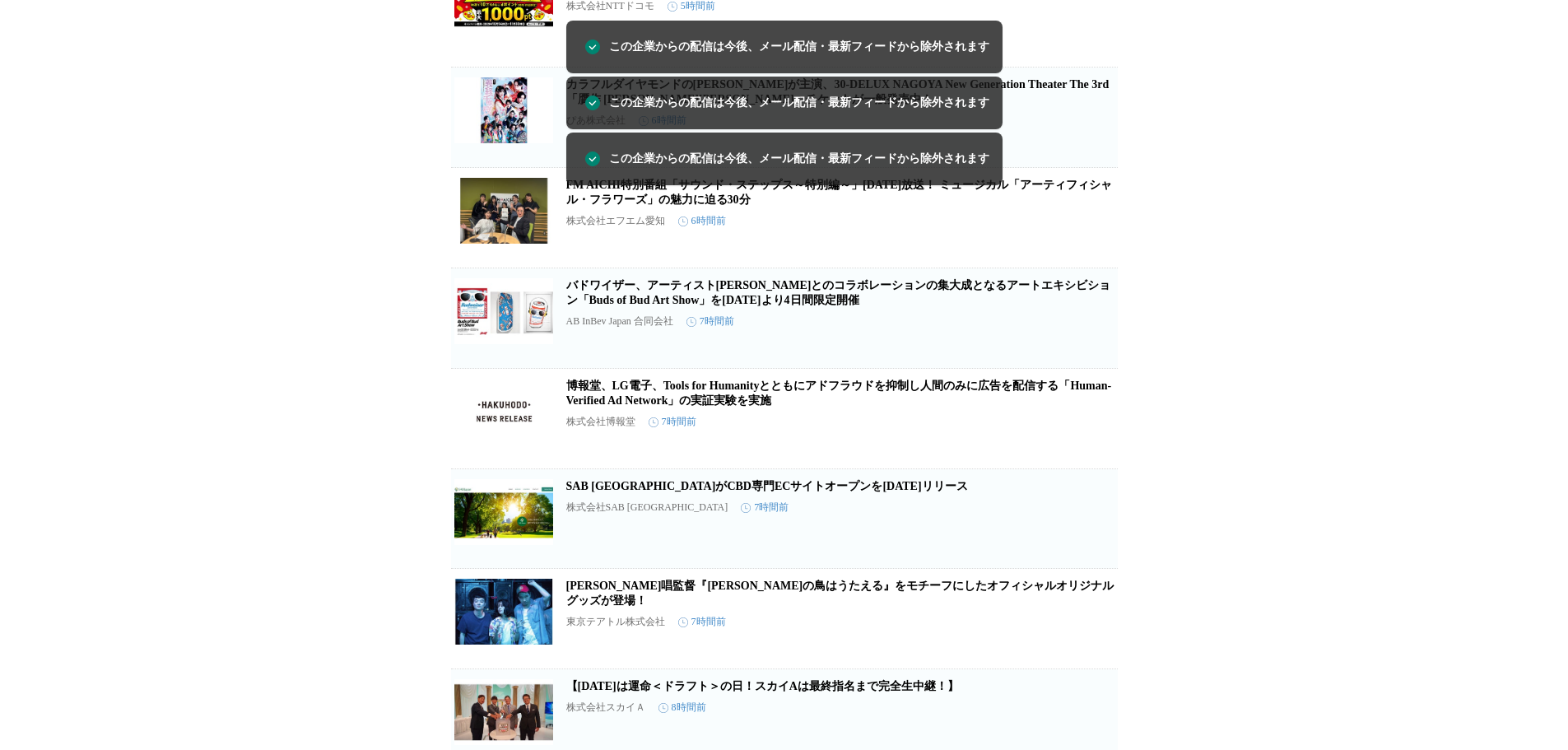
scroll to position [1772, 0]
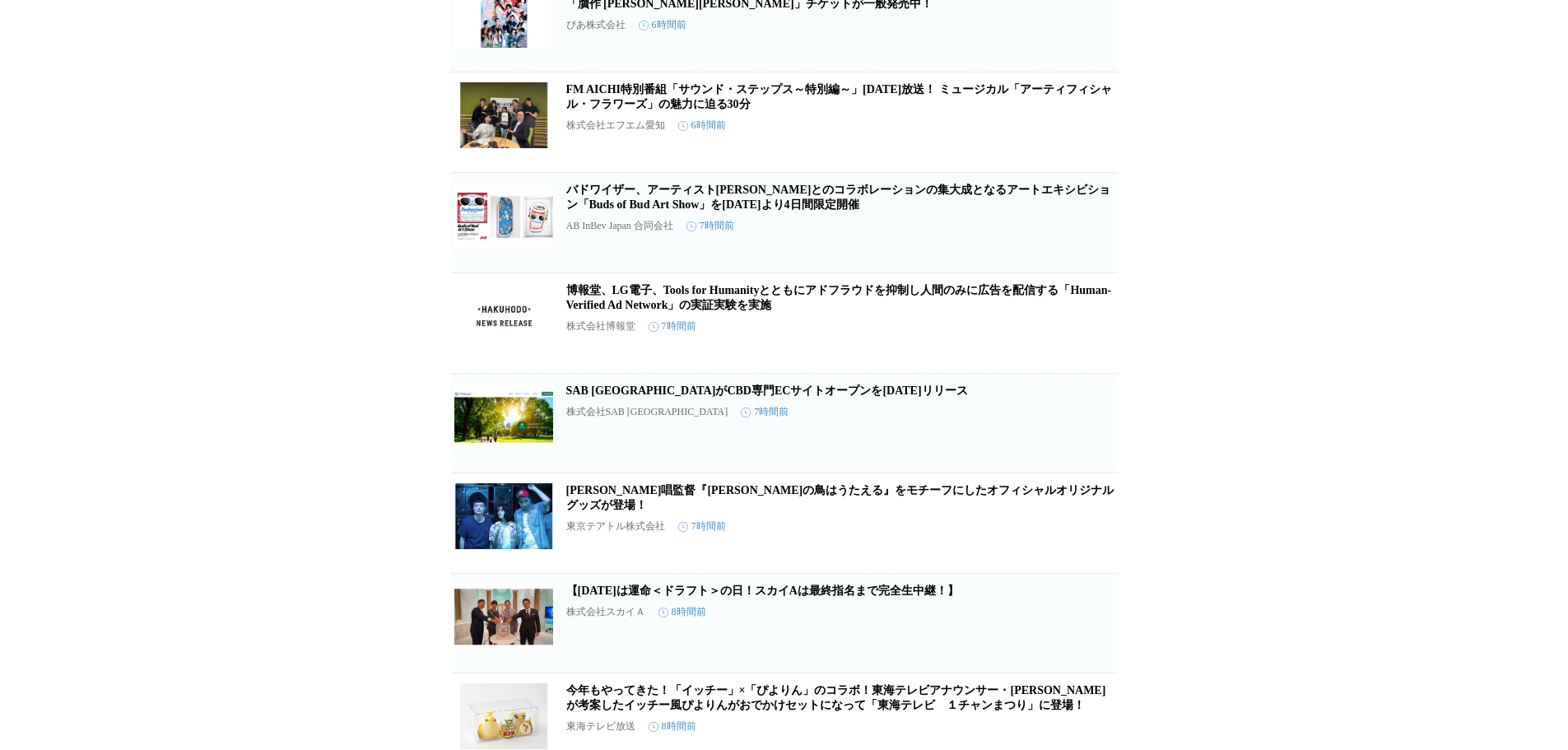
click at [1079, 473] on button "この企業を受け取らない" at bounding box center [1091, 446] width 53 height 53
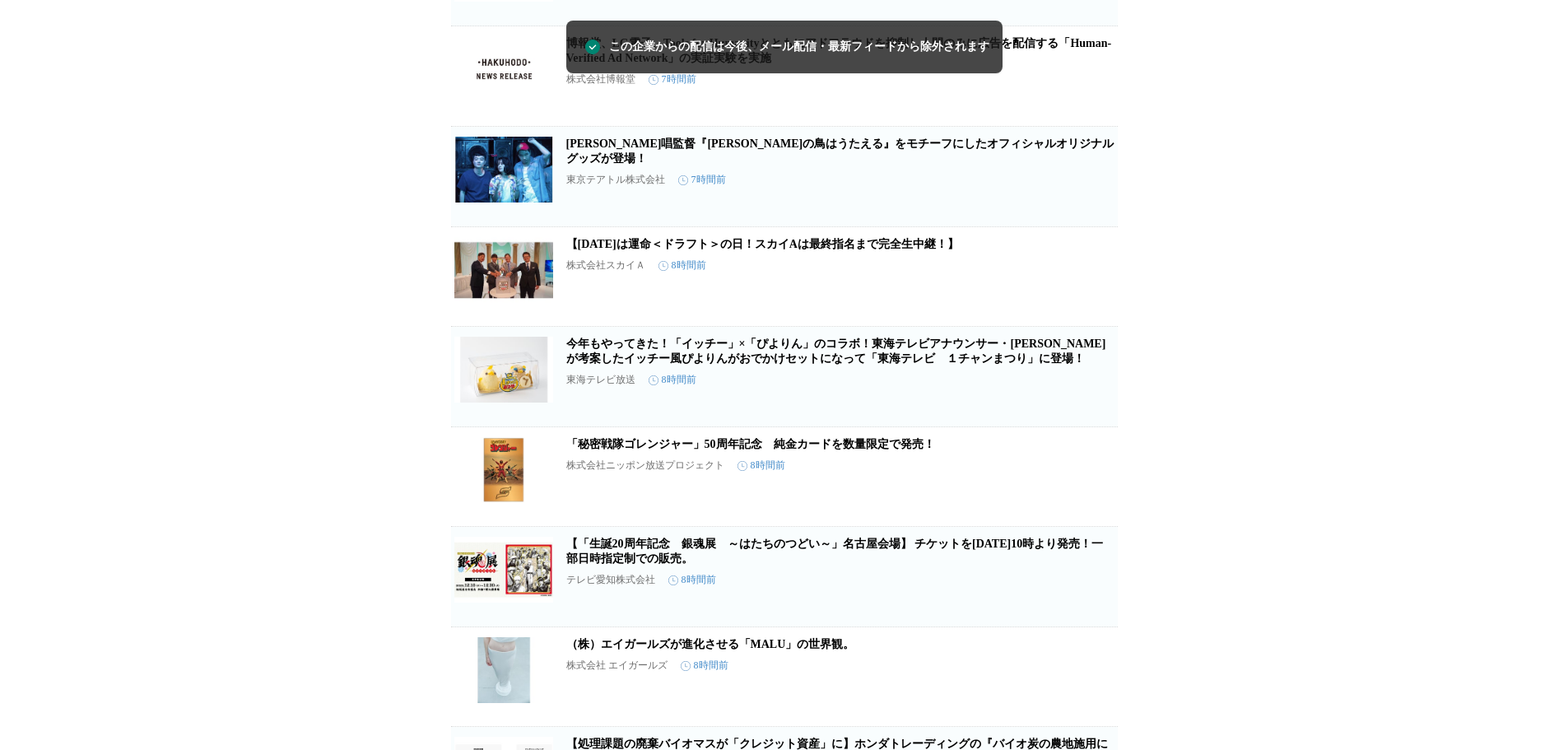
scroll to position [2183, 0]
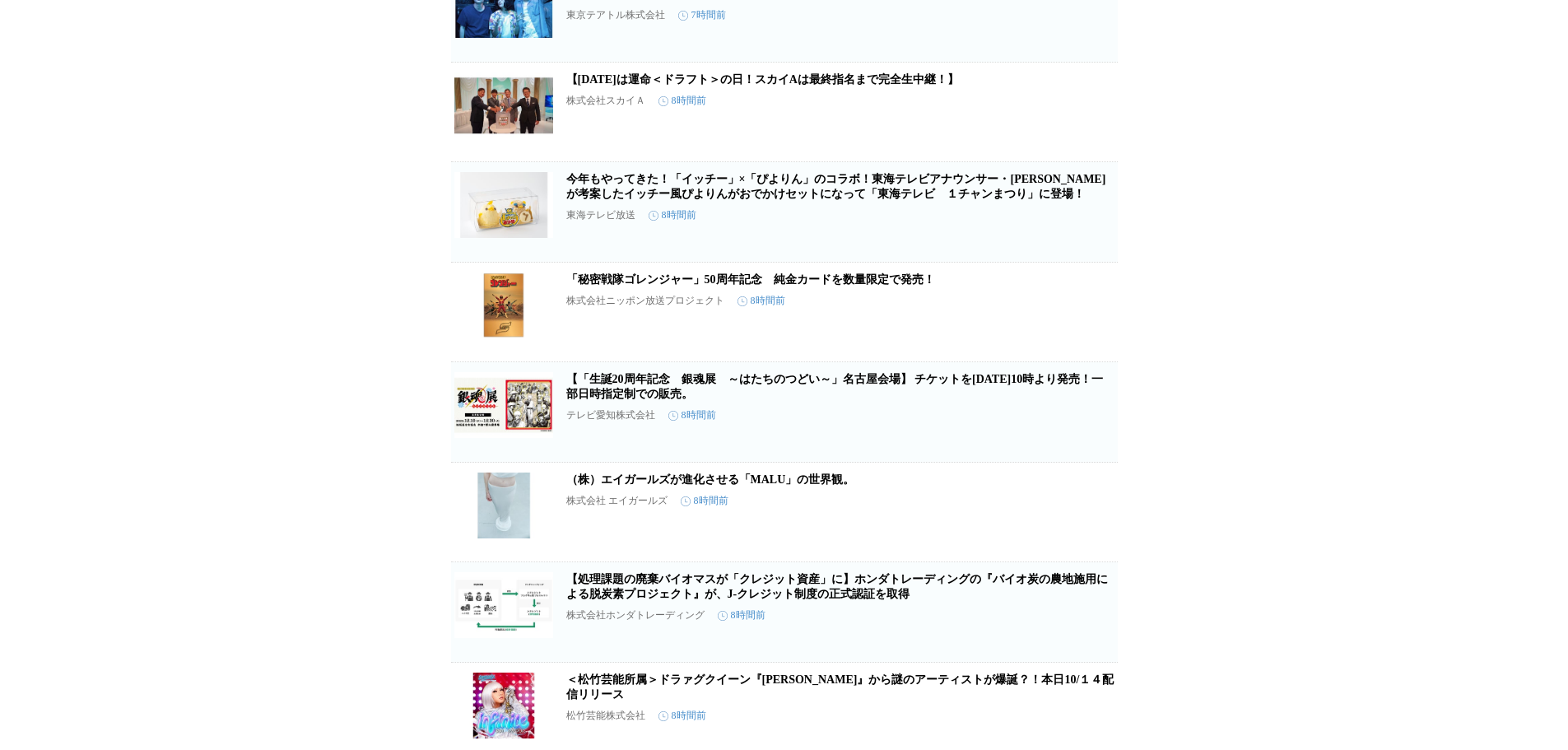
click at [1087, 528] on icon "button" at bounding box center [1091, 518] width 20 height 20
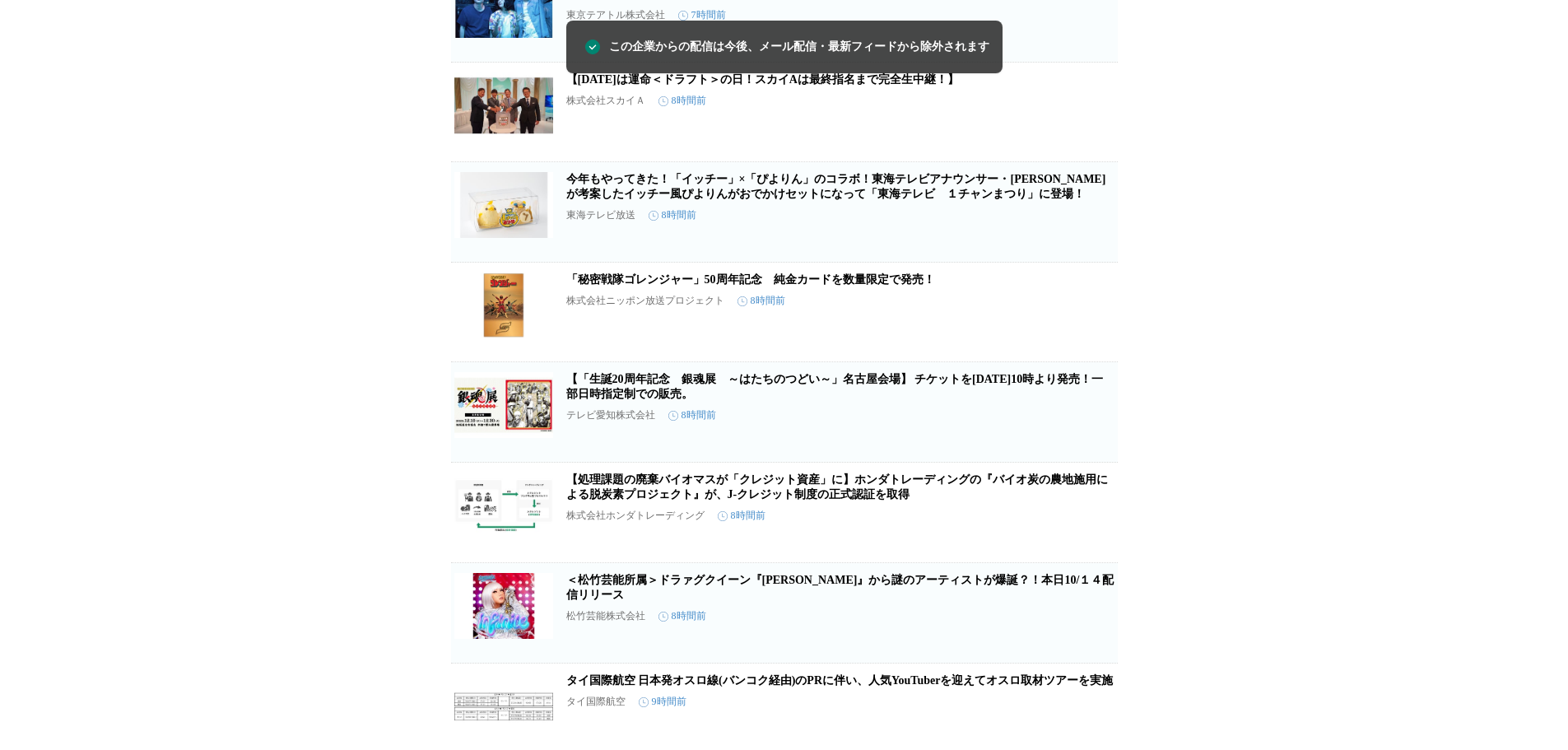
click at [1087, 529] on icon "button" at bounding box center [1091, 519] width 20 height 20
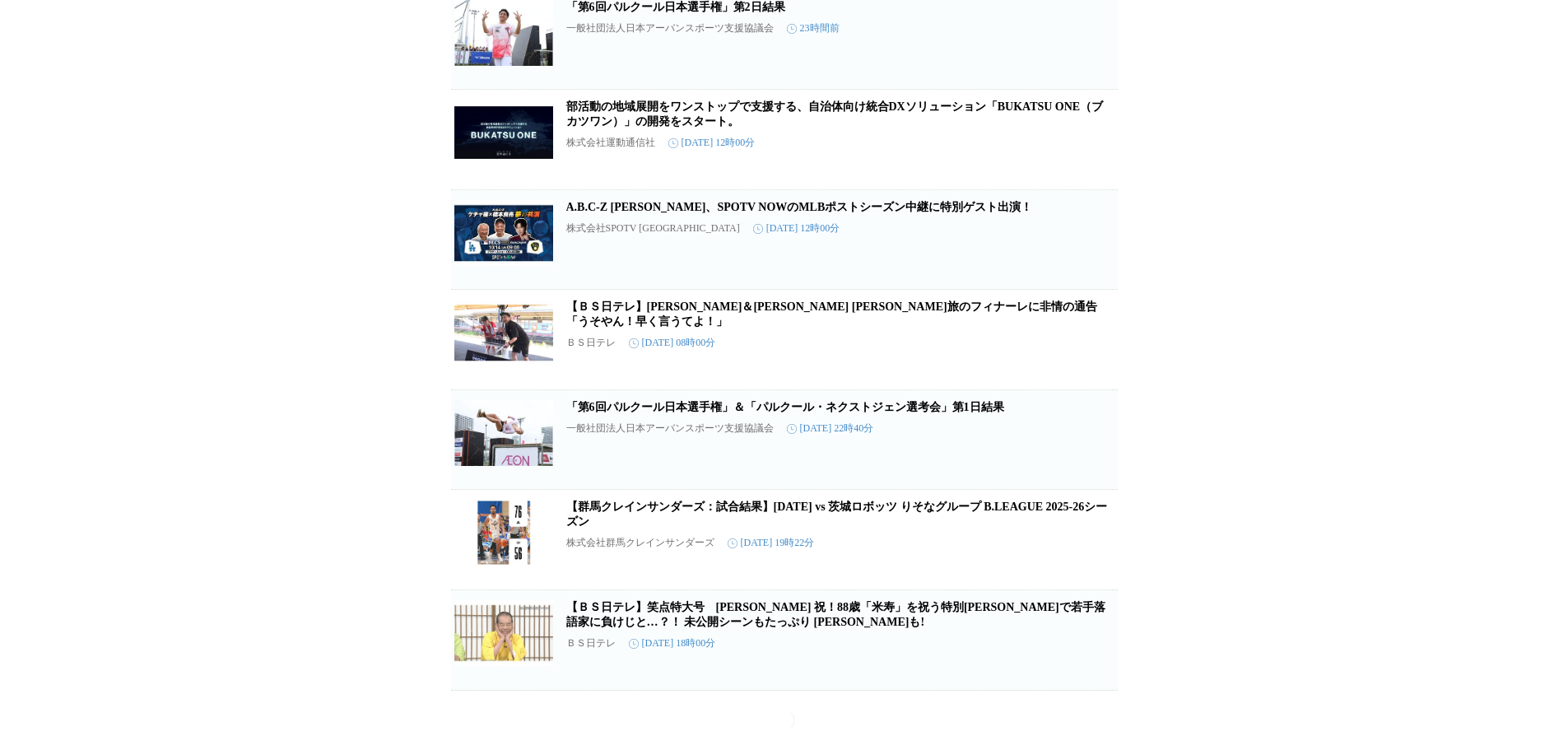
scroll to position [3266, 0]
